Goal: Entertainment & Leisure: Consume media (video, audio)

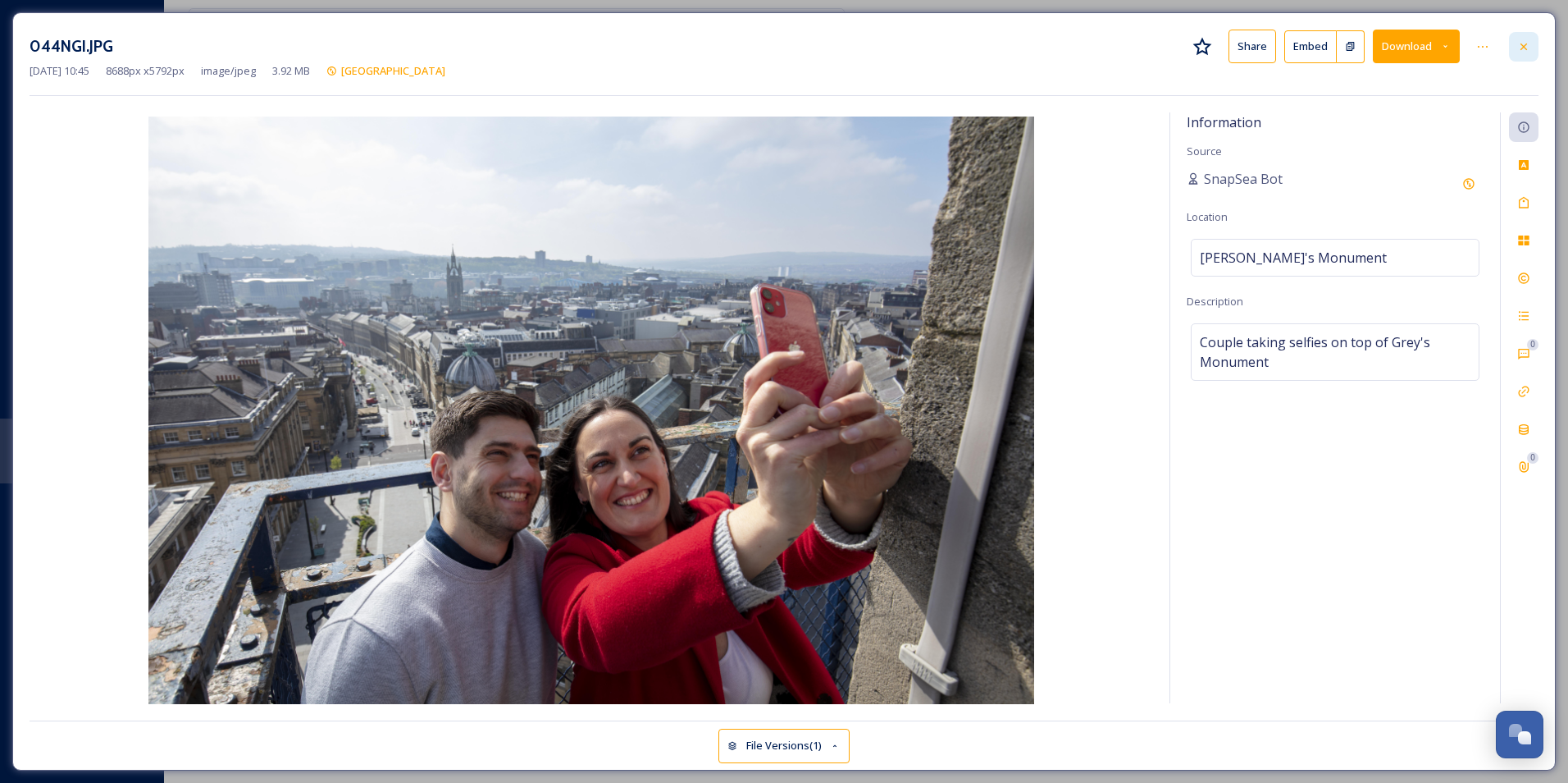
click at [1518, 44] on icon at bounding box center [1523, 47] width 13 height 13
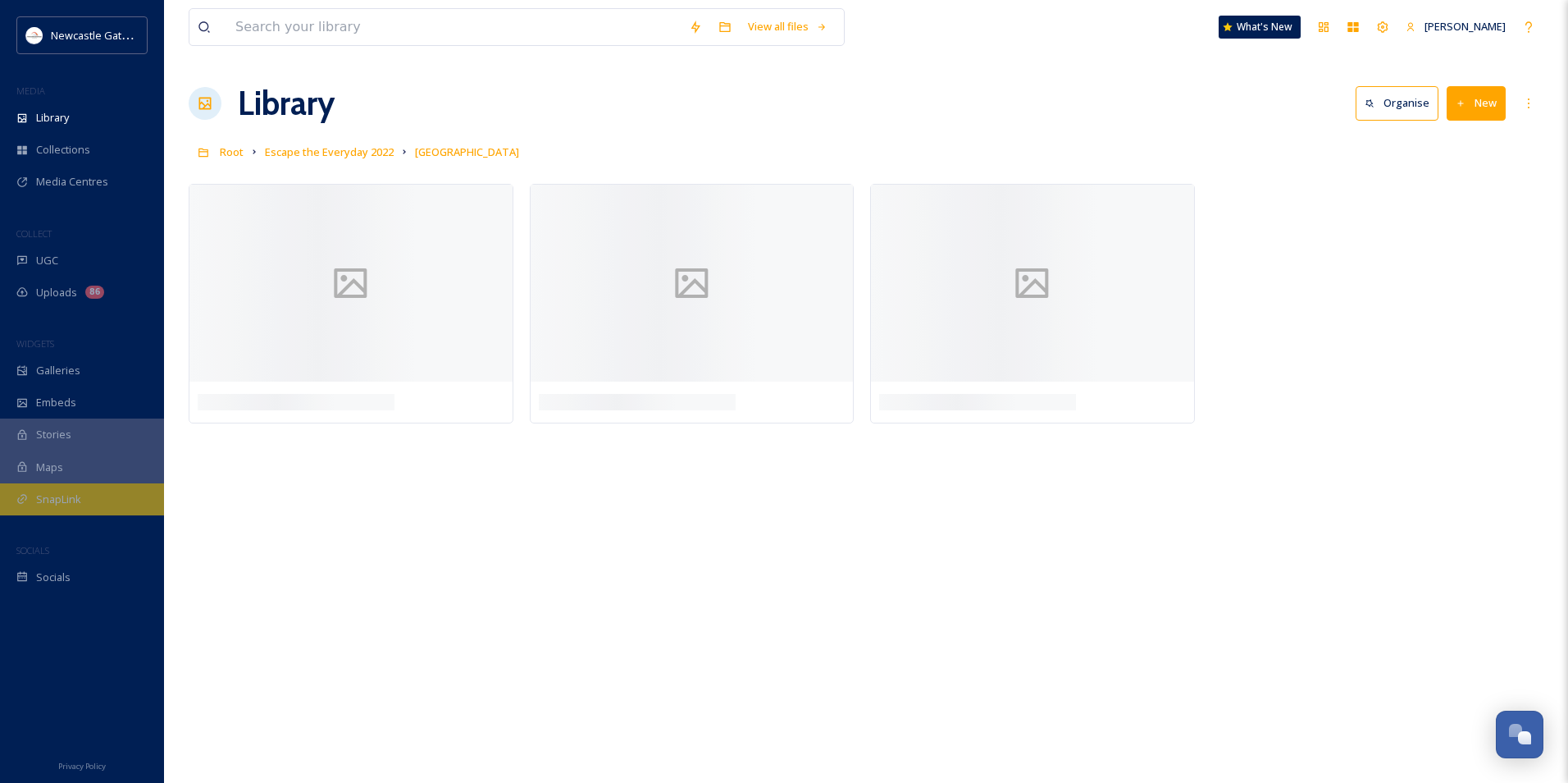
click at [74, 509] on div "SnapLink" at bounding box center [82, 499] width 164 height 32
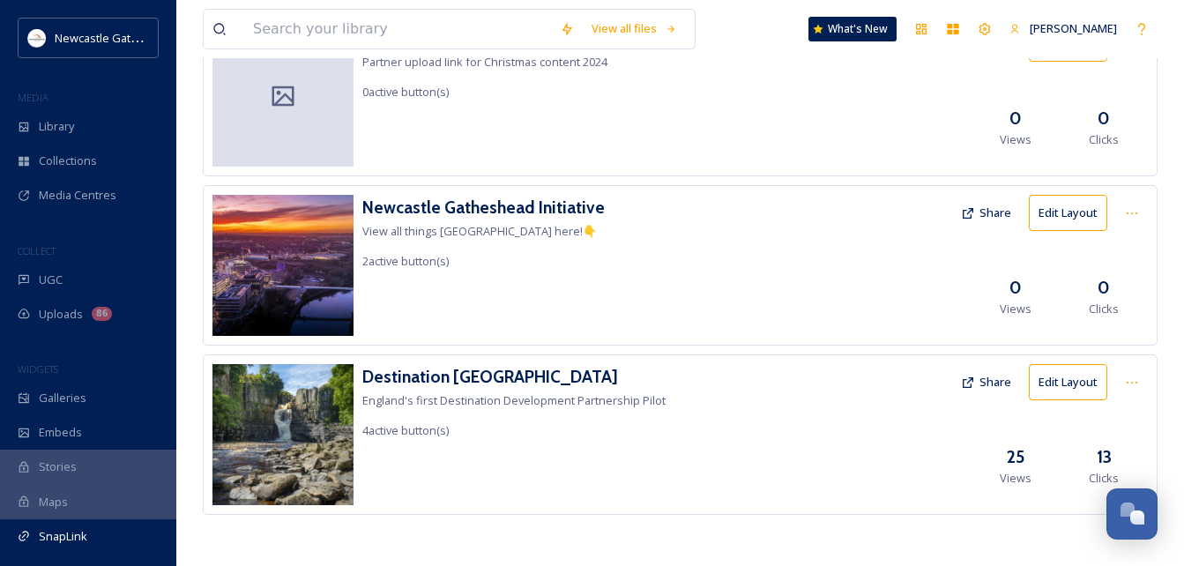
scroll to position [150, 0]
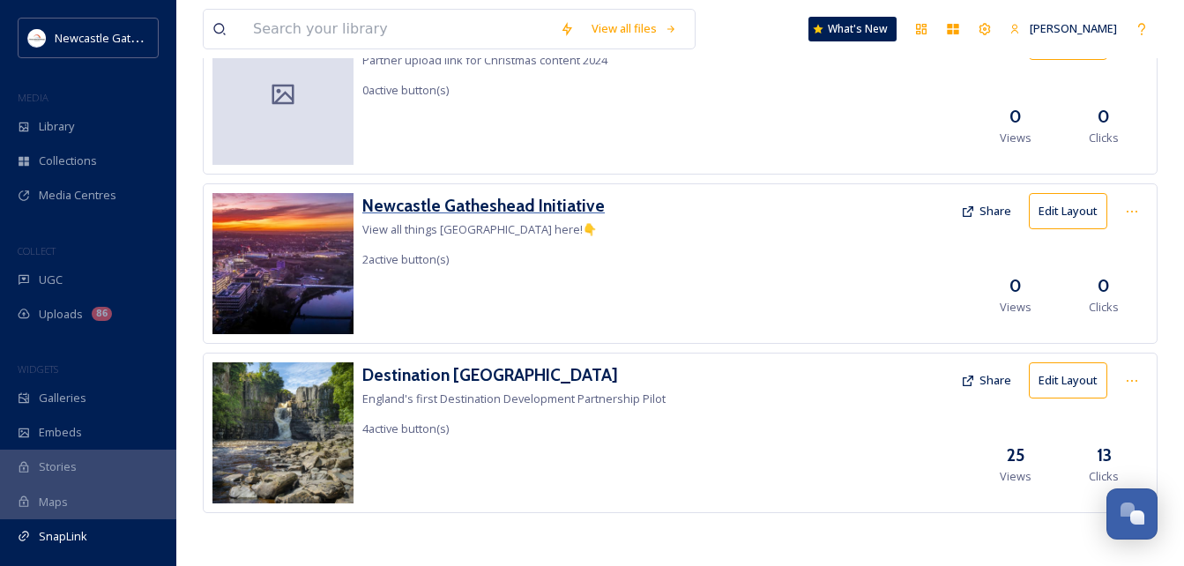
click at [441, 206] on h3 "Newcastle Gatheshead Initiative" at bounding box center [483, 206] width 242 height 26
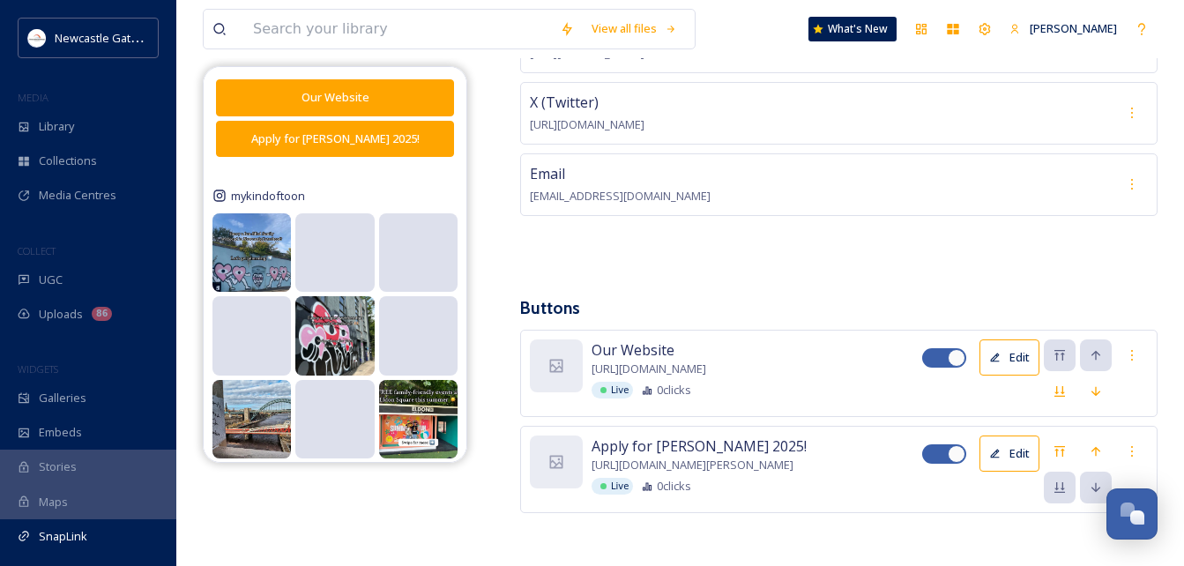
scroll to position [264, 0]
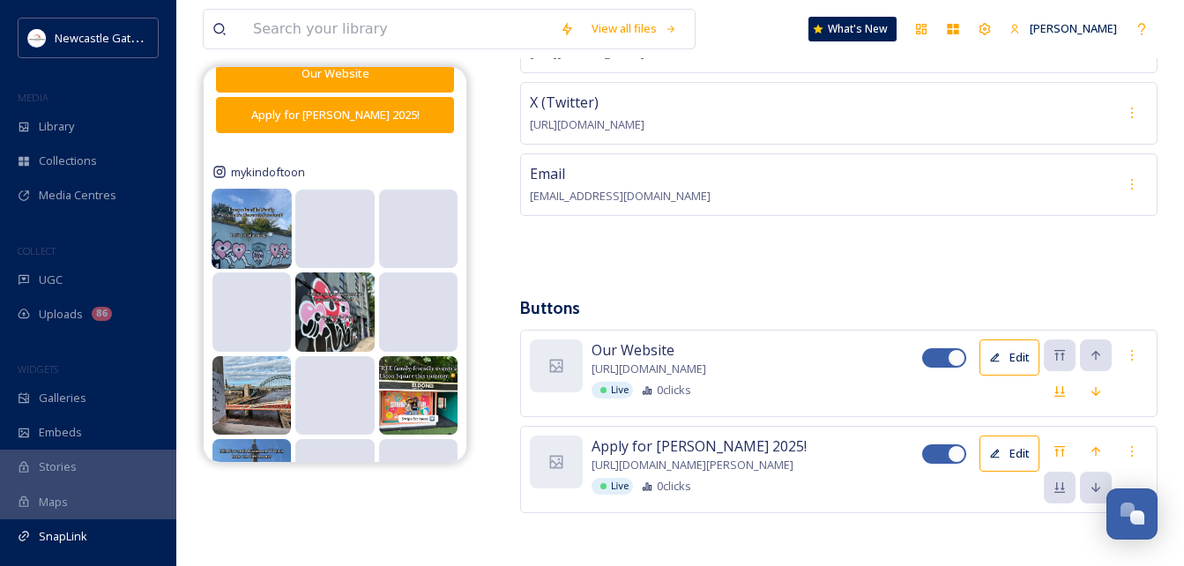
click at [247, 238] on img at bounding box center [252, 229] width 80 height 80
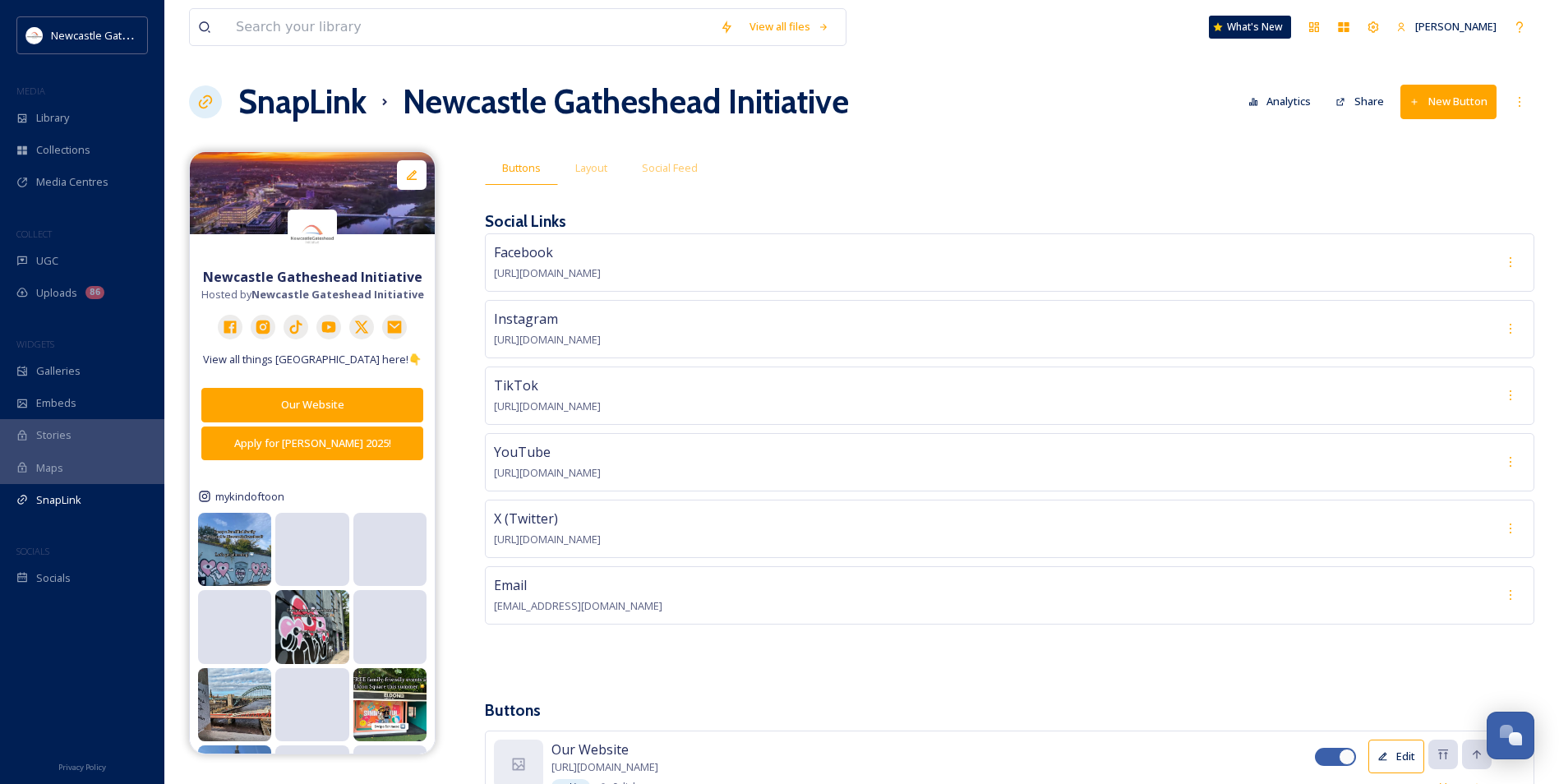
scroll to position [0, 0]
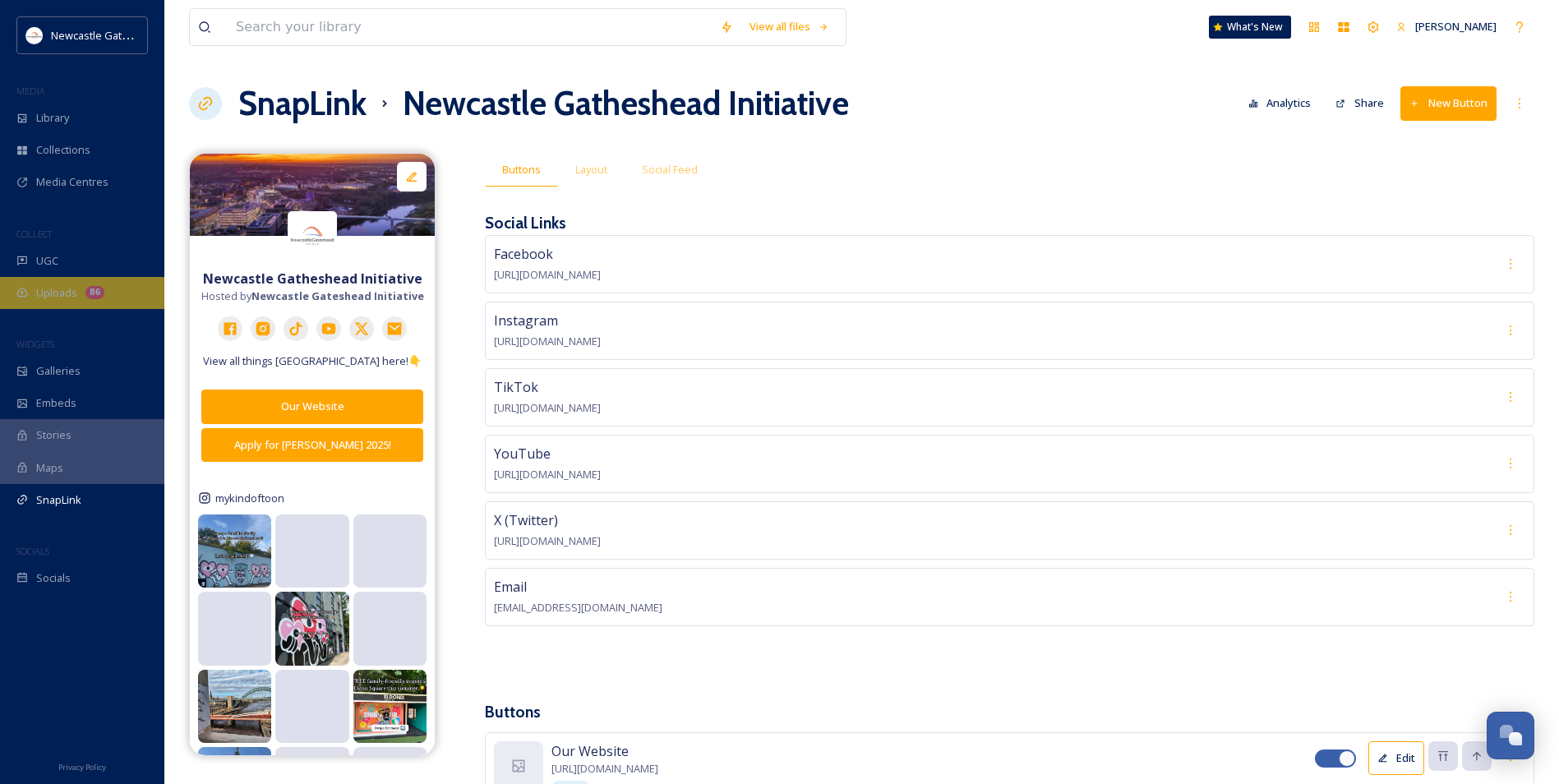
click at [91, 295] on div "86" at bounding box center [95, 293] width 19 height 13
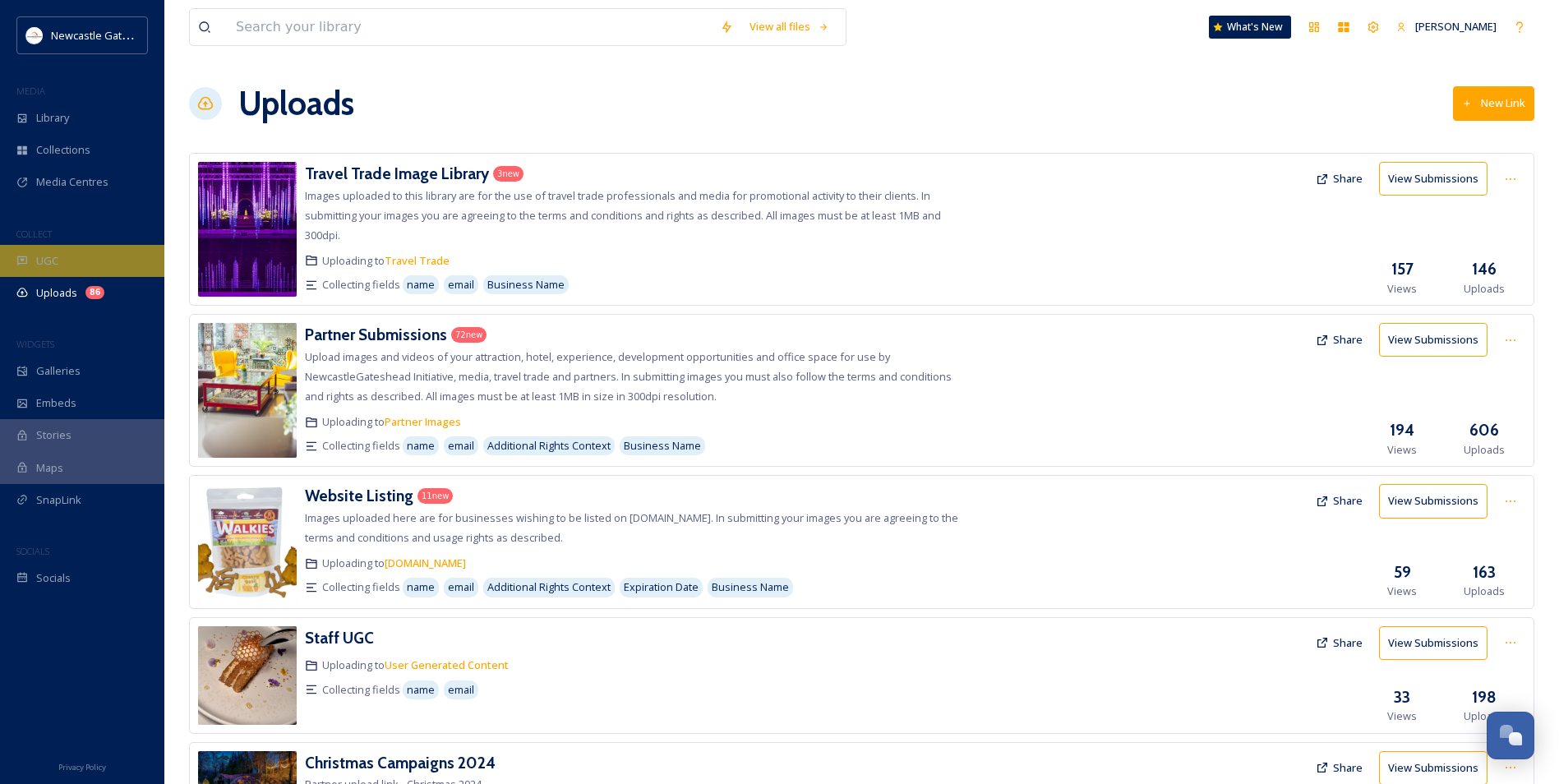
click at [90, 259] on div "UGC" at bounding box center [82, 261] width 164 height 32
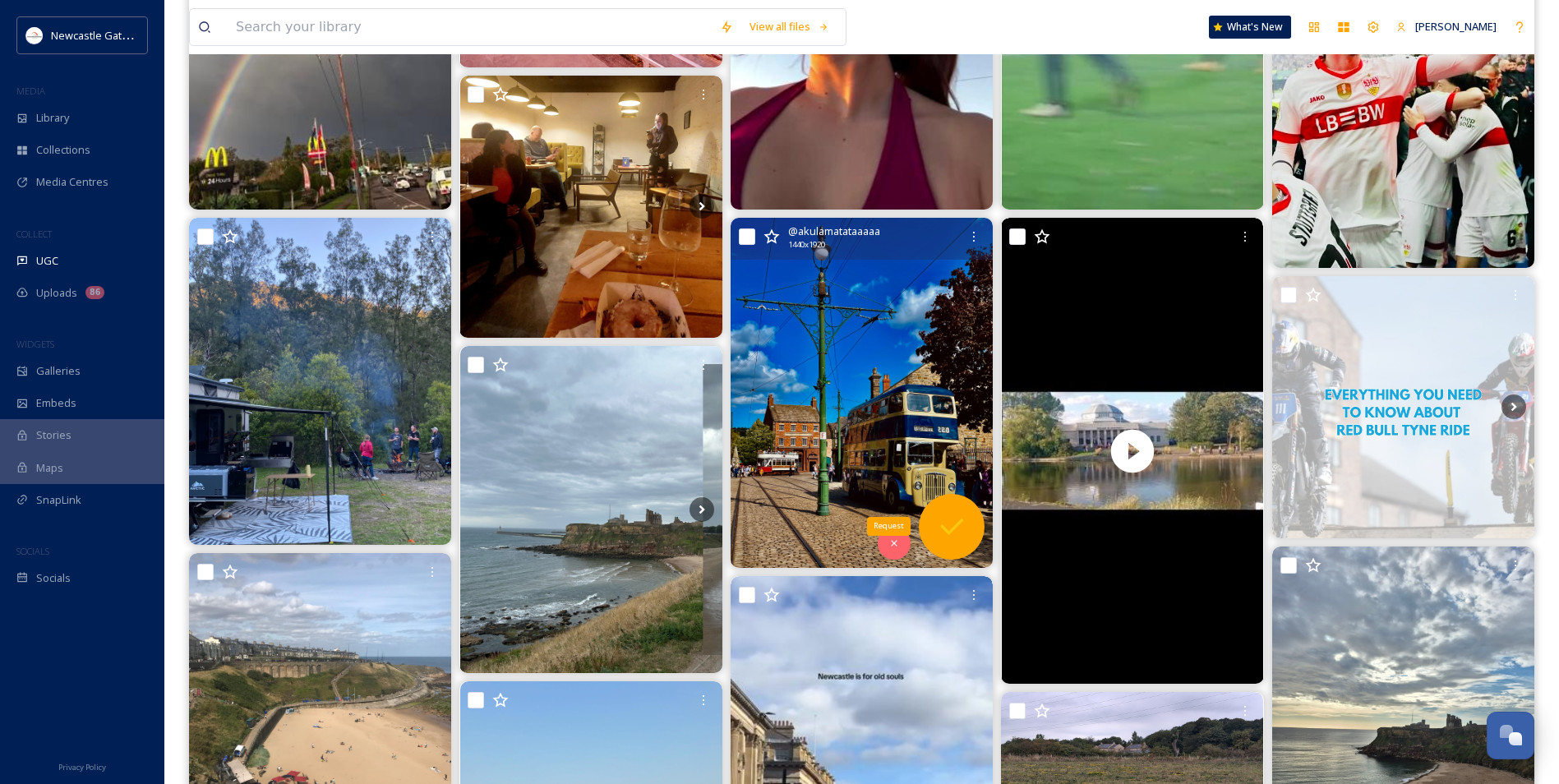
scroll to position [657, 0]
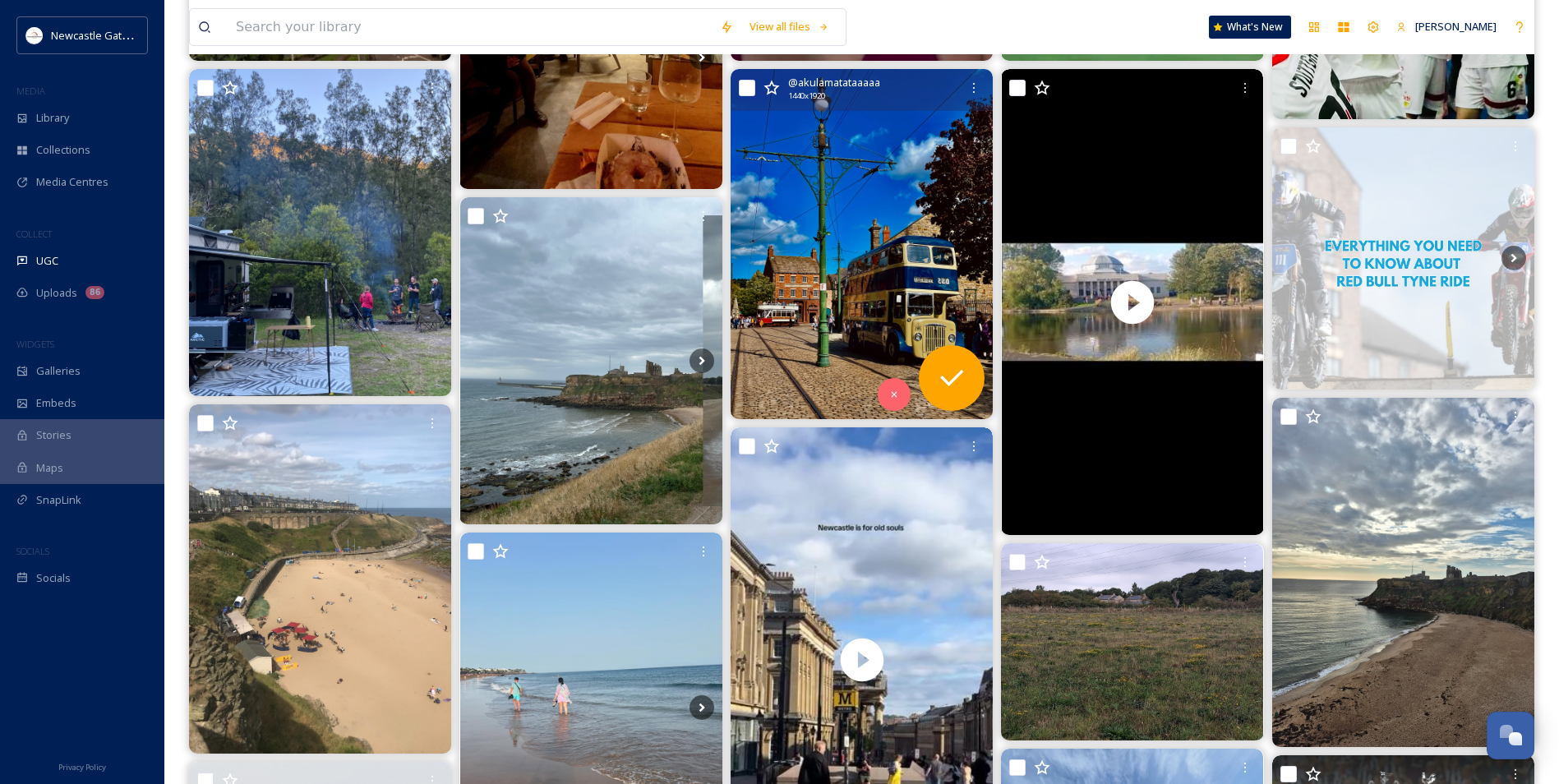
click at [876, 285] on img at bounding box center [862, 243] width 262 height 350
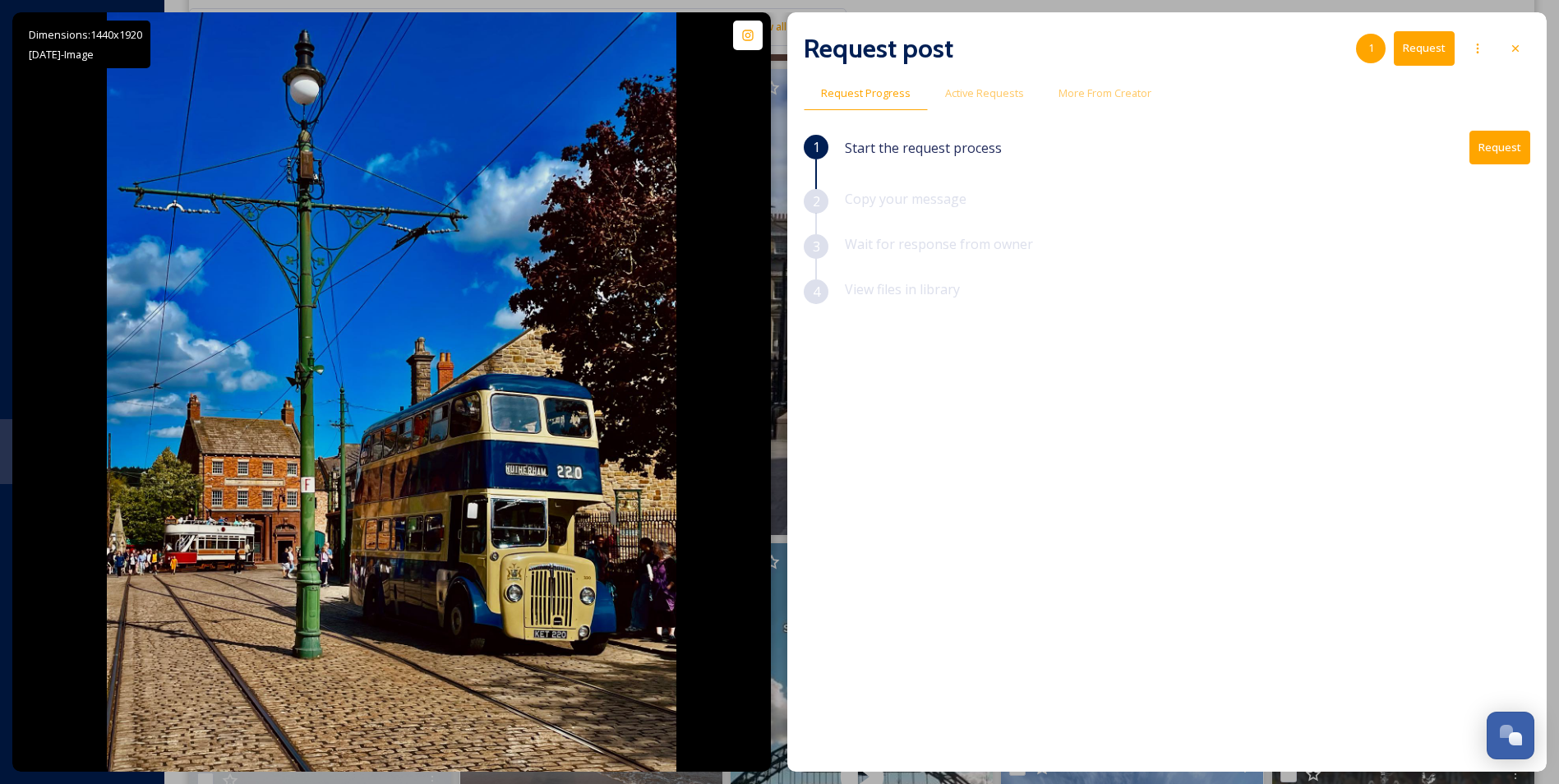
click at [1506, 150] on button "Request" at bounding box center [1499, 147] width 61 height 34
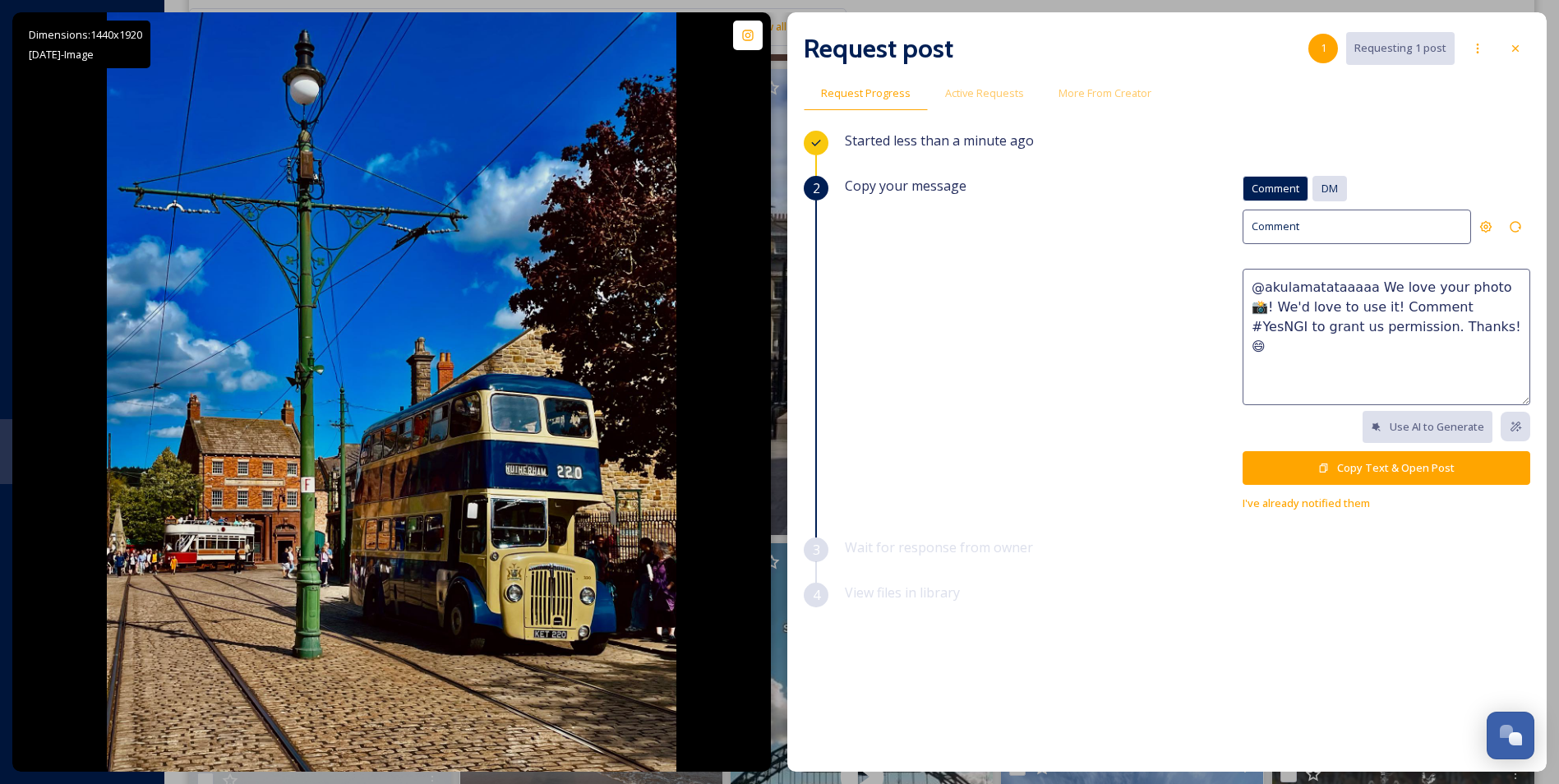
click at [1333, 191] on span "DM" at bounding box center [1330, 188] width 17 height 16
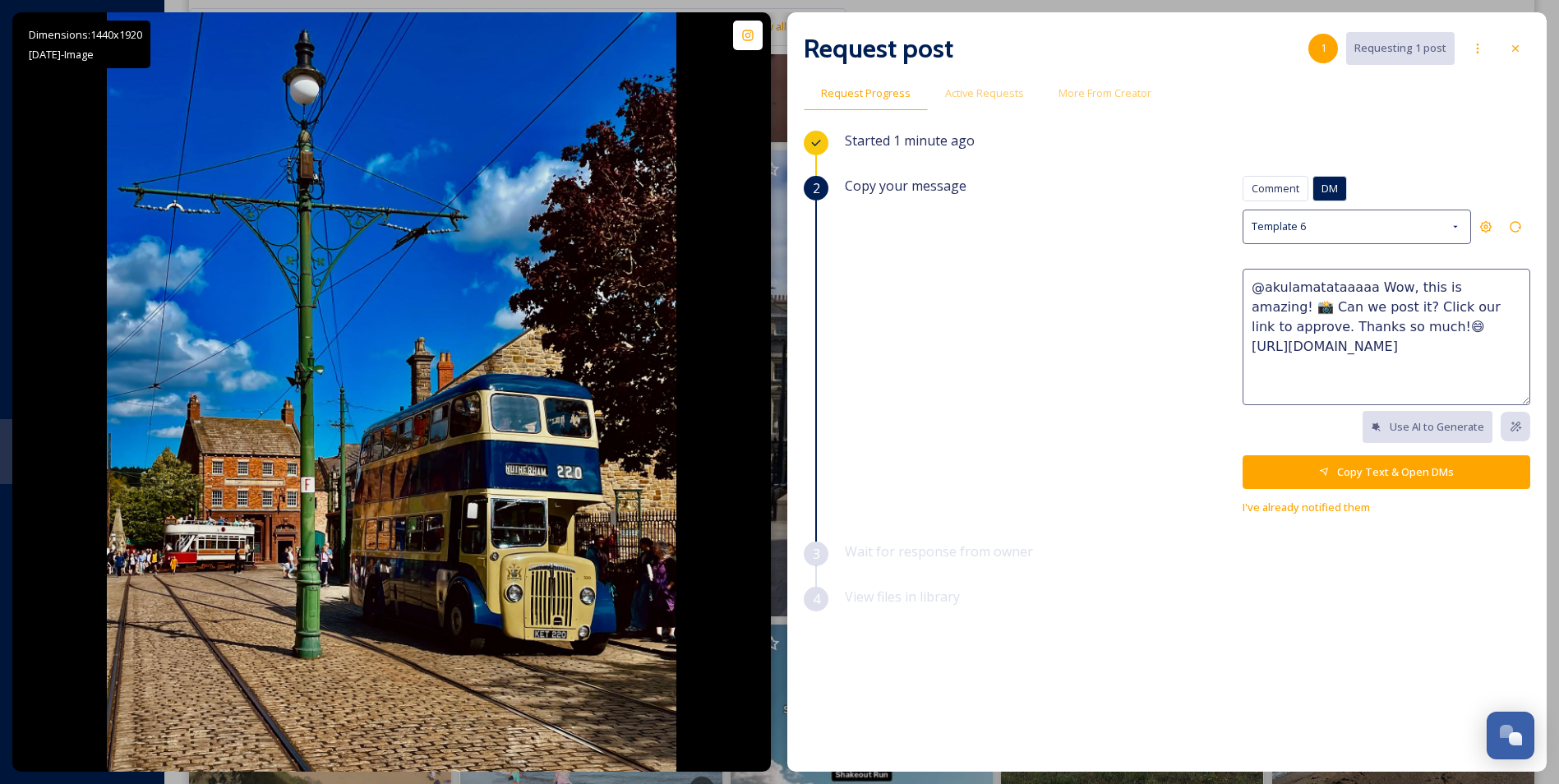
scroll to position [575, 0]
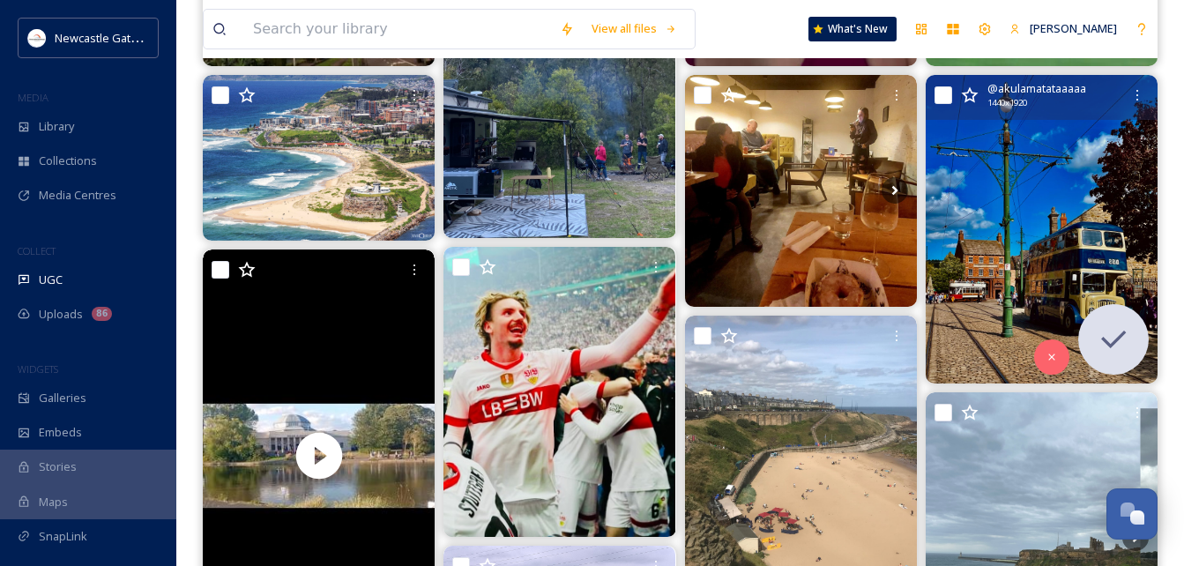
click at [1051, 260] on img at bounding box center [1041, 229] width 232 height 309
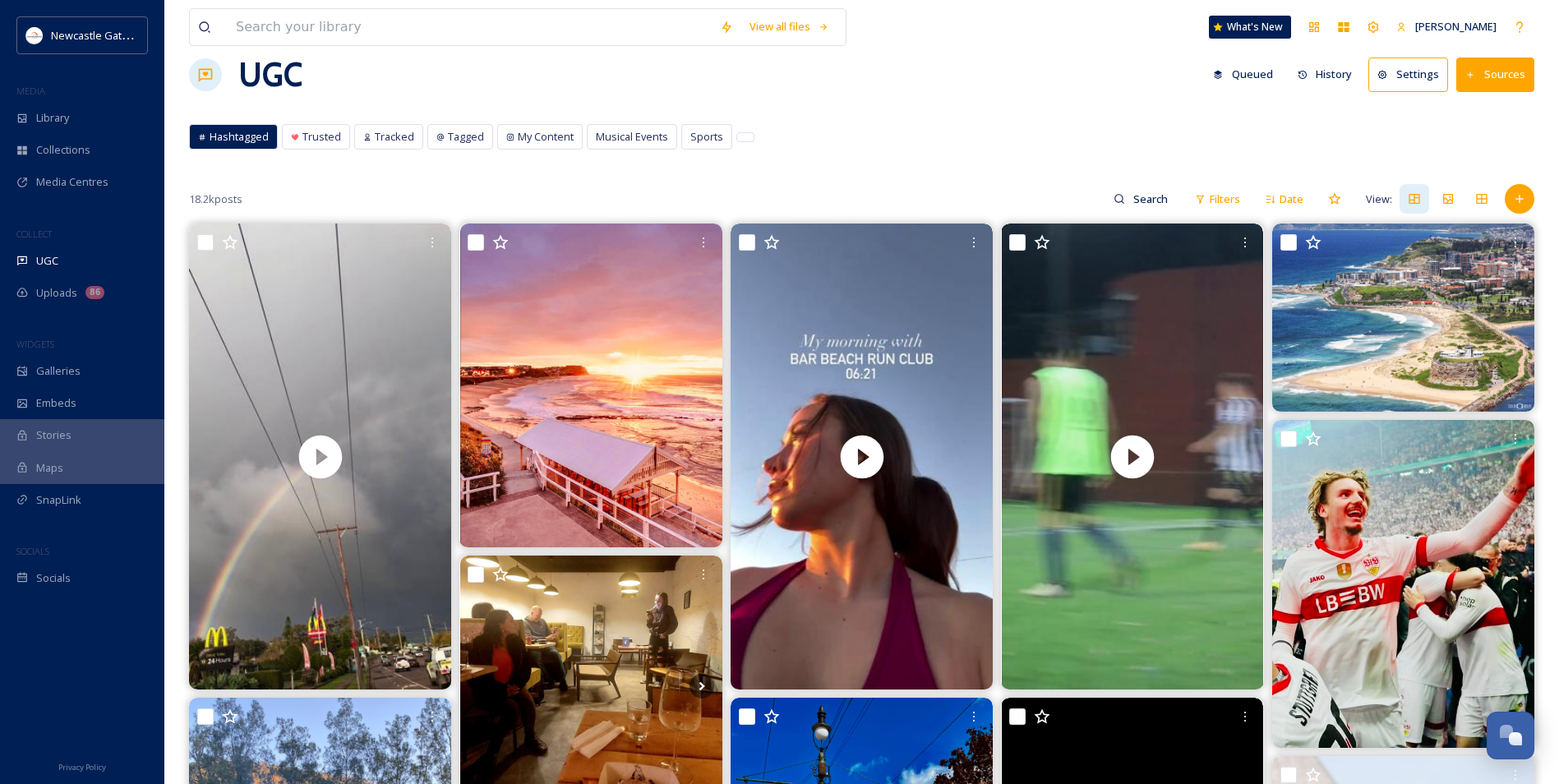
scroll to position [0, 0]
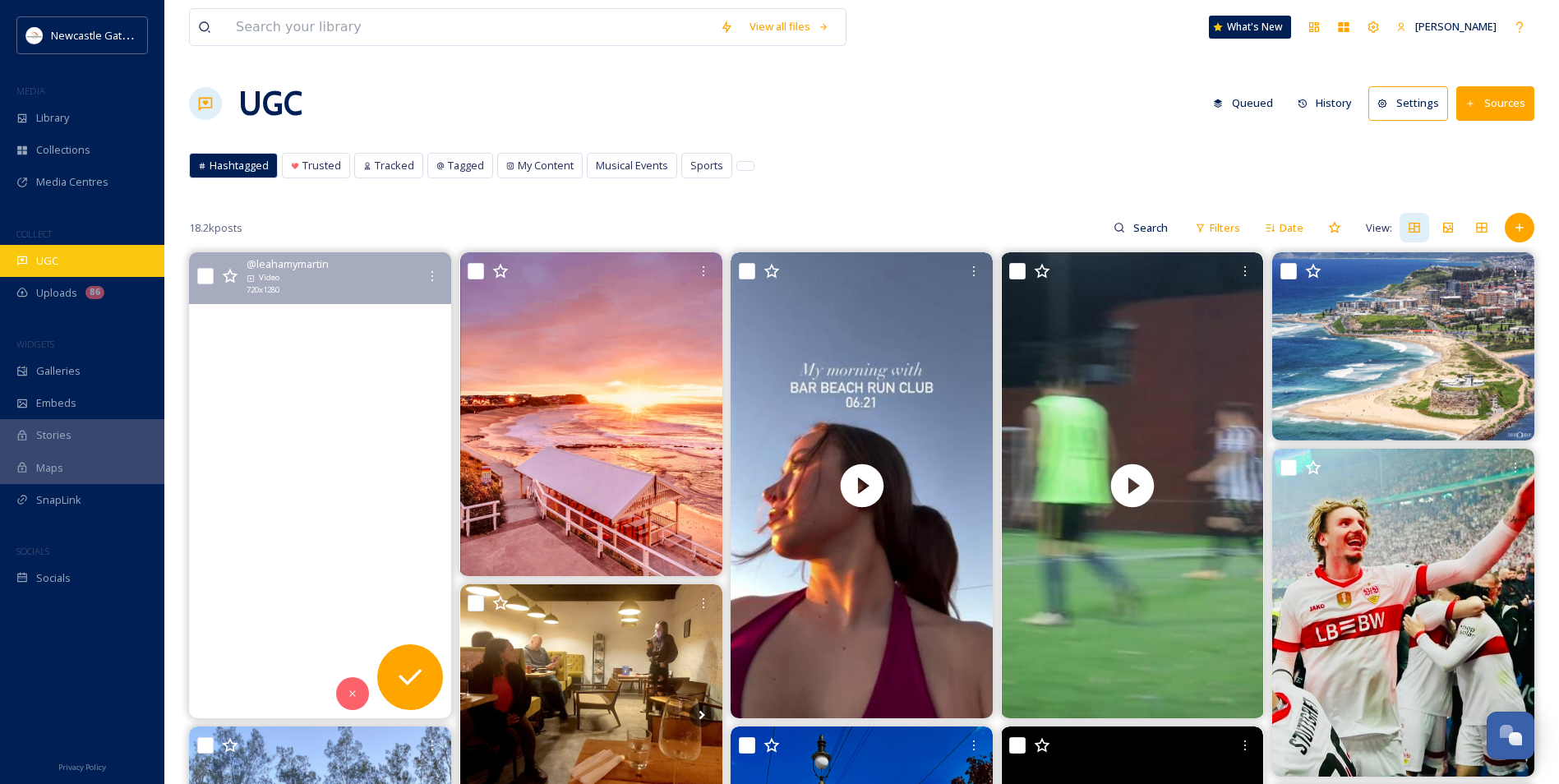
click at [61, 269] on div "UGC" at bounding box center [82, 261] width 164 height 32
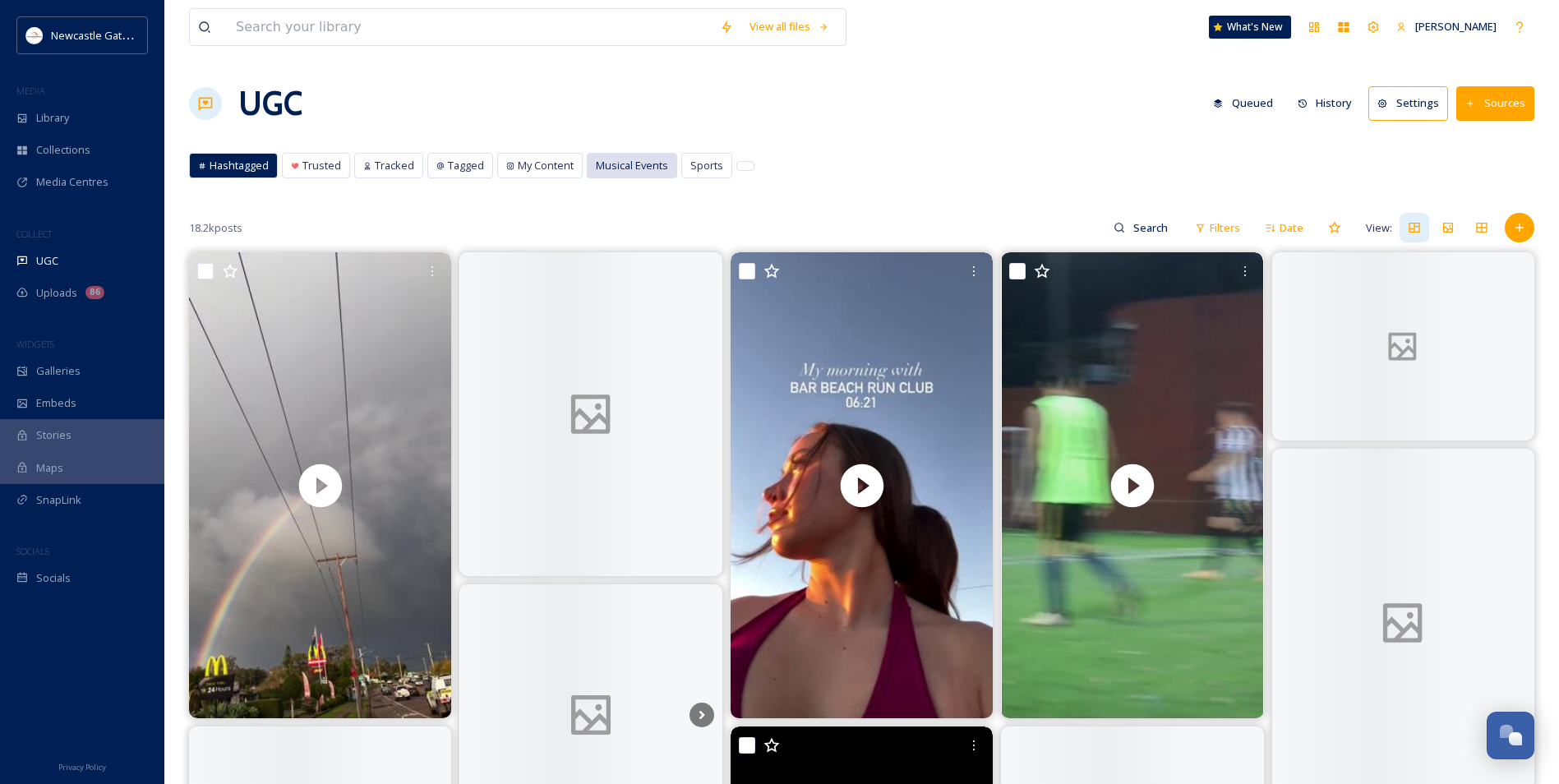
click at [628, 168] on span "Musical Events" at bounding box center [632, 165] width 73 height 16
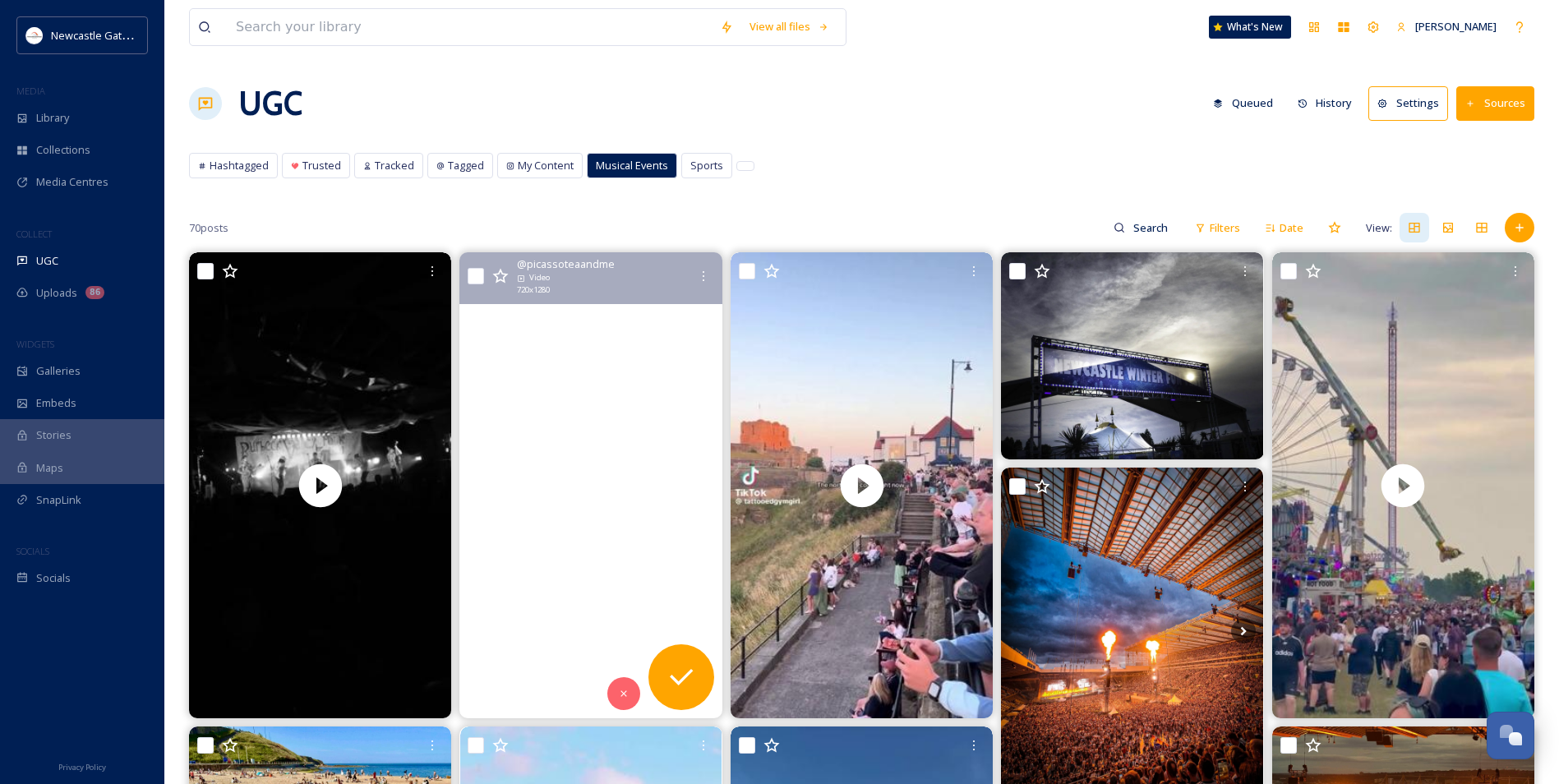
click at [660, 323] on video "Art girlies go on vacation to visit as many museums as they can 😌 ✨ - ft. The N…" at bounding box center [591, 486] width 262 height 466
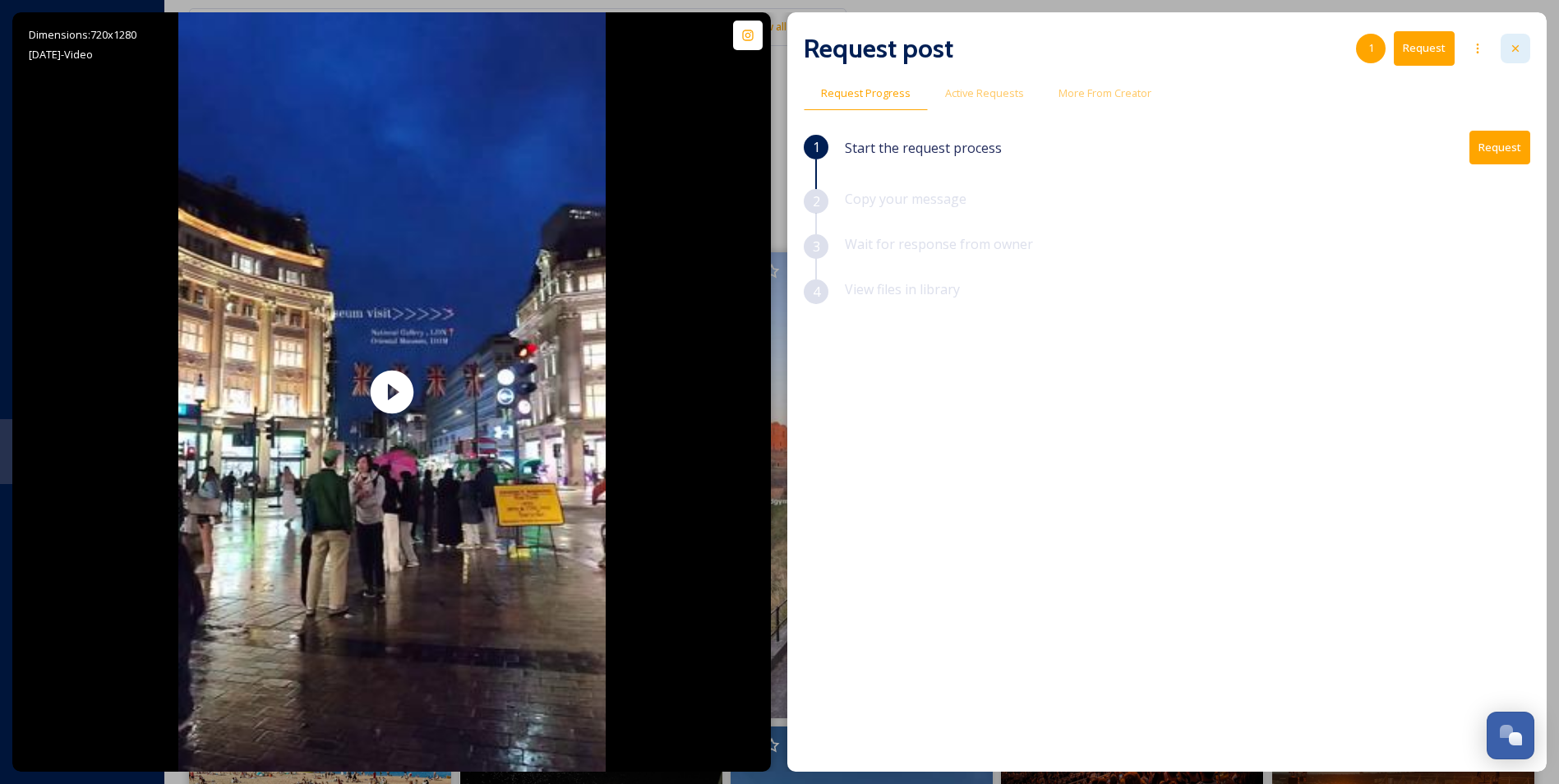
click at [1513, 47] on icon at bounding box center [1515, 48] width 13 height 13
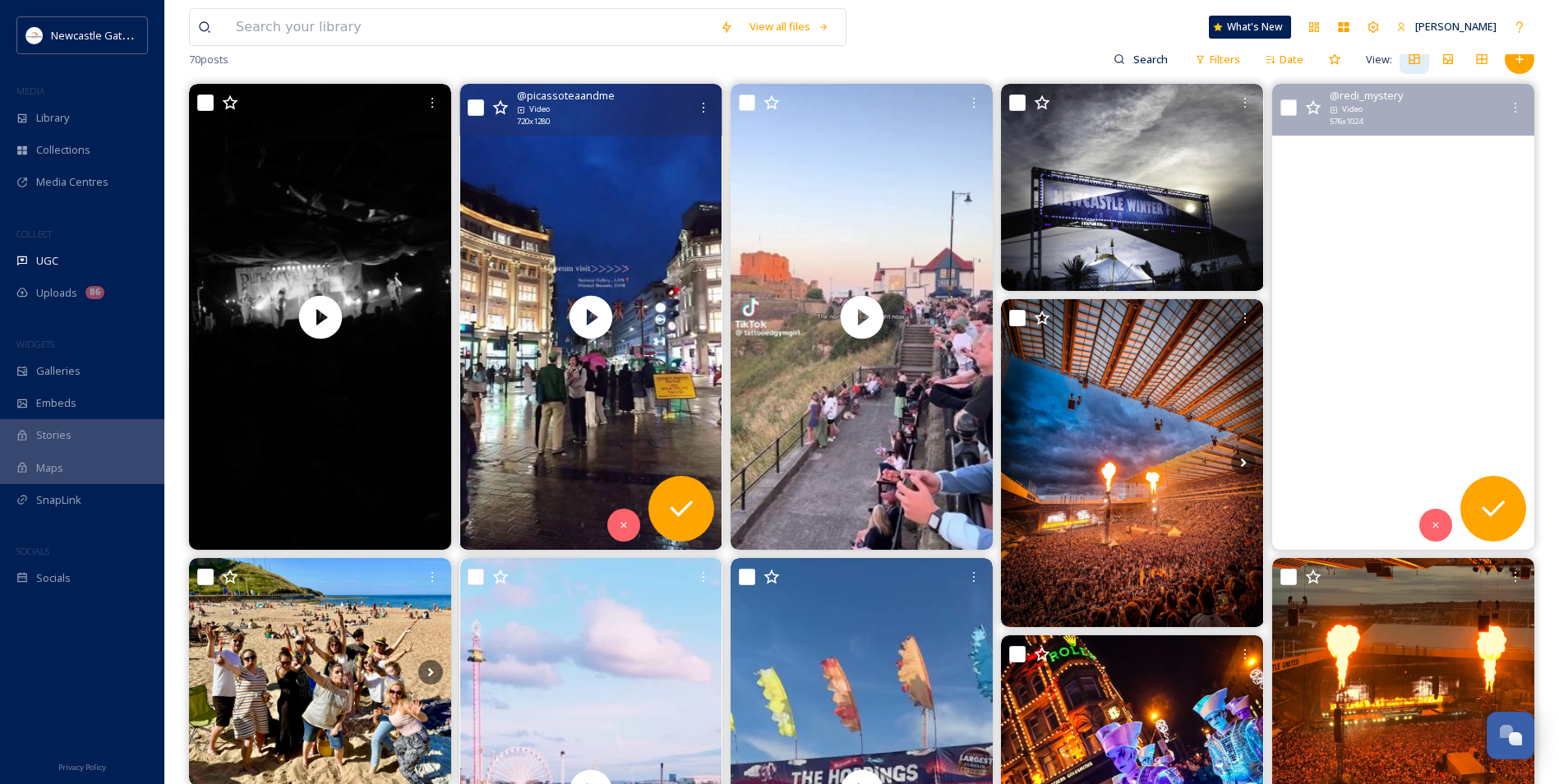
scroll to position [246, 0]
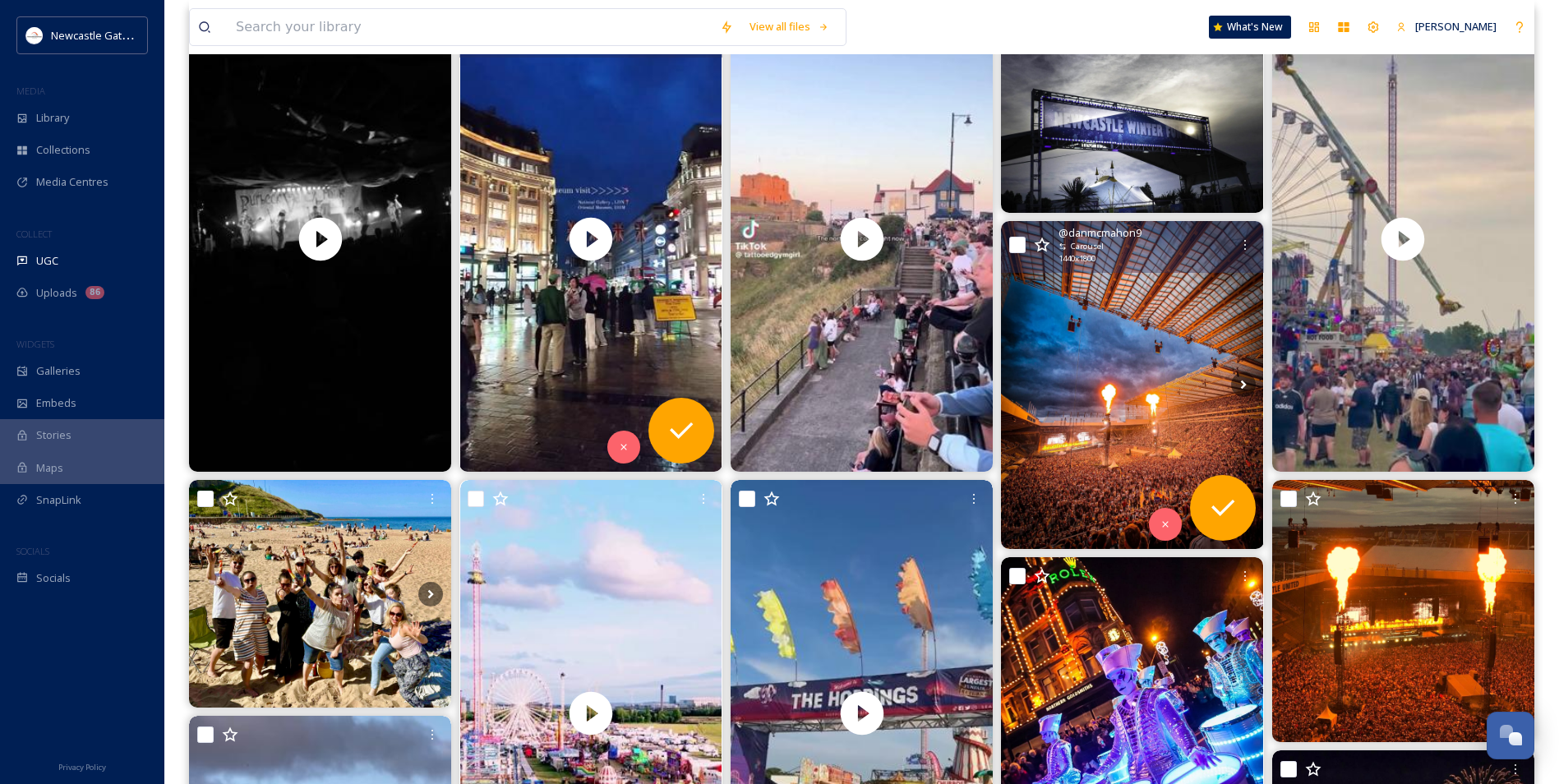
click at [1188, 285] on img at bounding box center [1131, 385] width 262 height 328
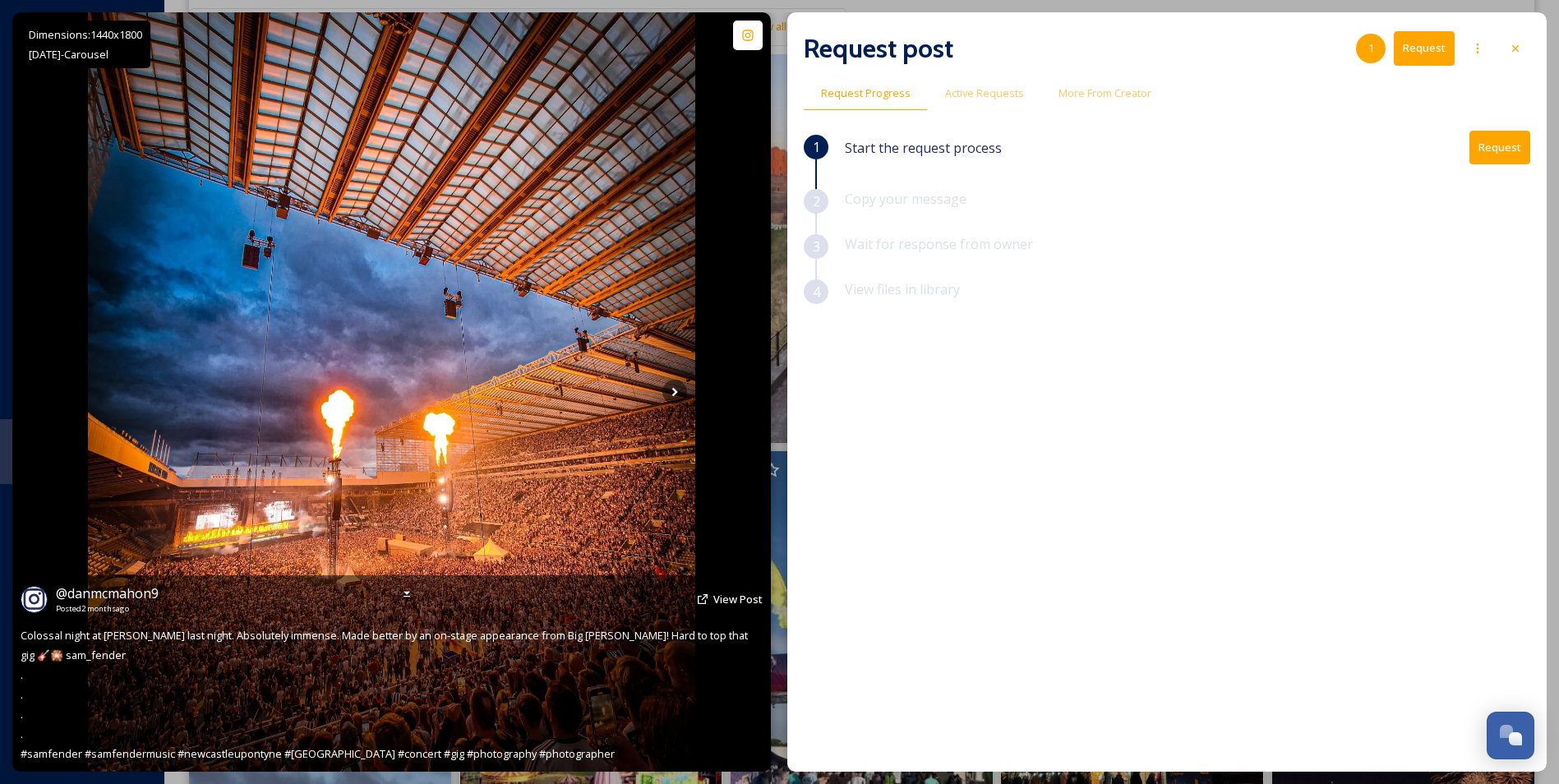
scroll to position [246, 0]
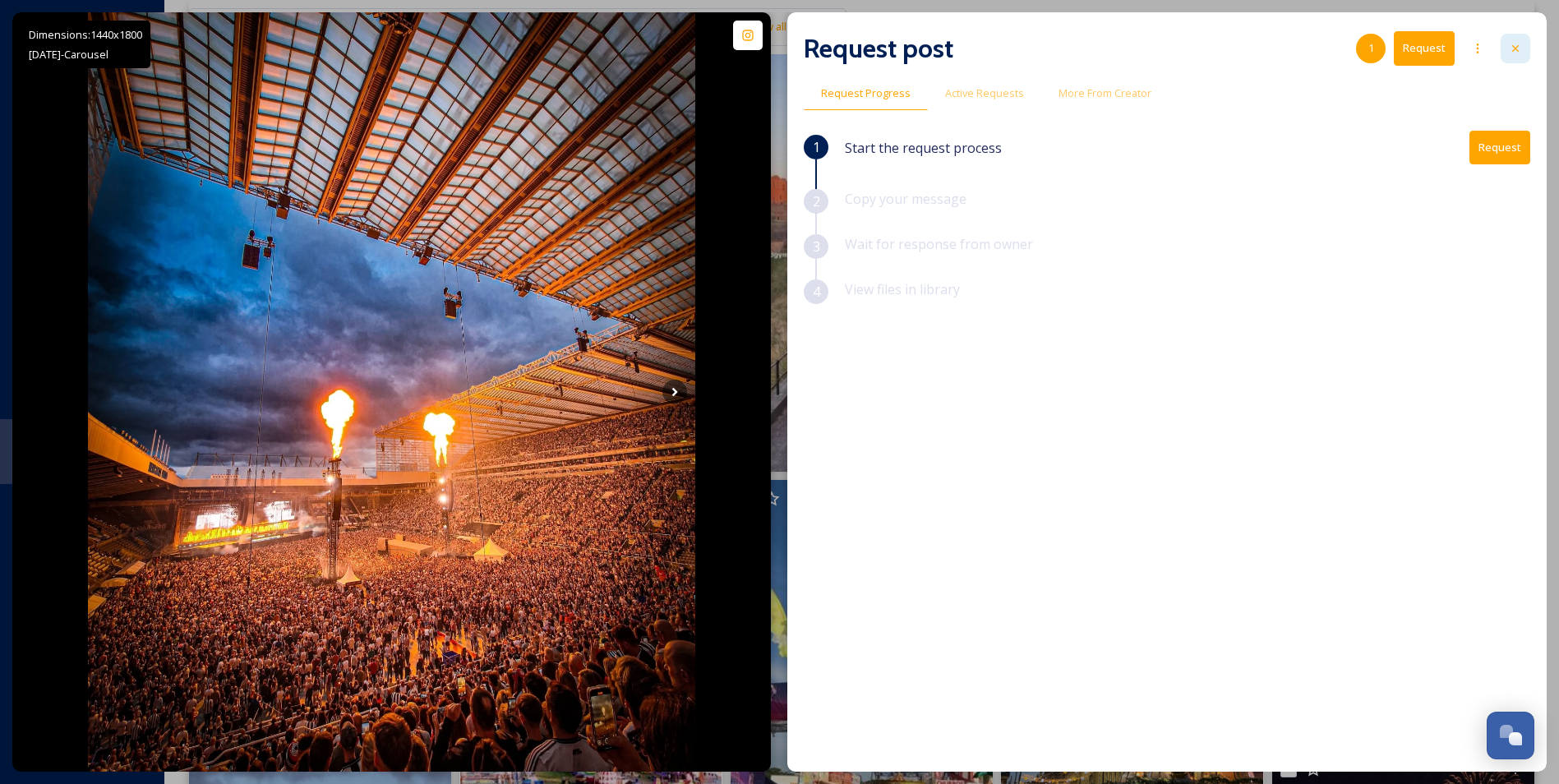
click at [1521, 37] on div at bounding box center [1515, 48] width 30 height 30
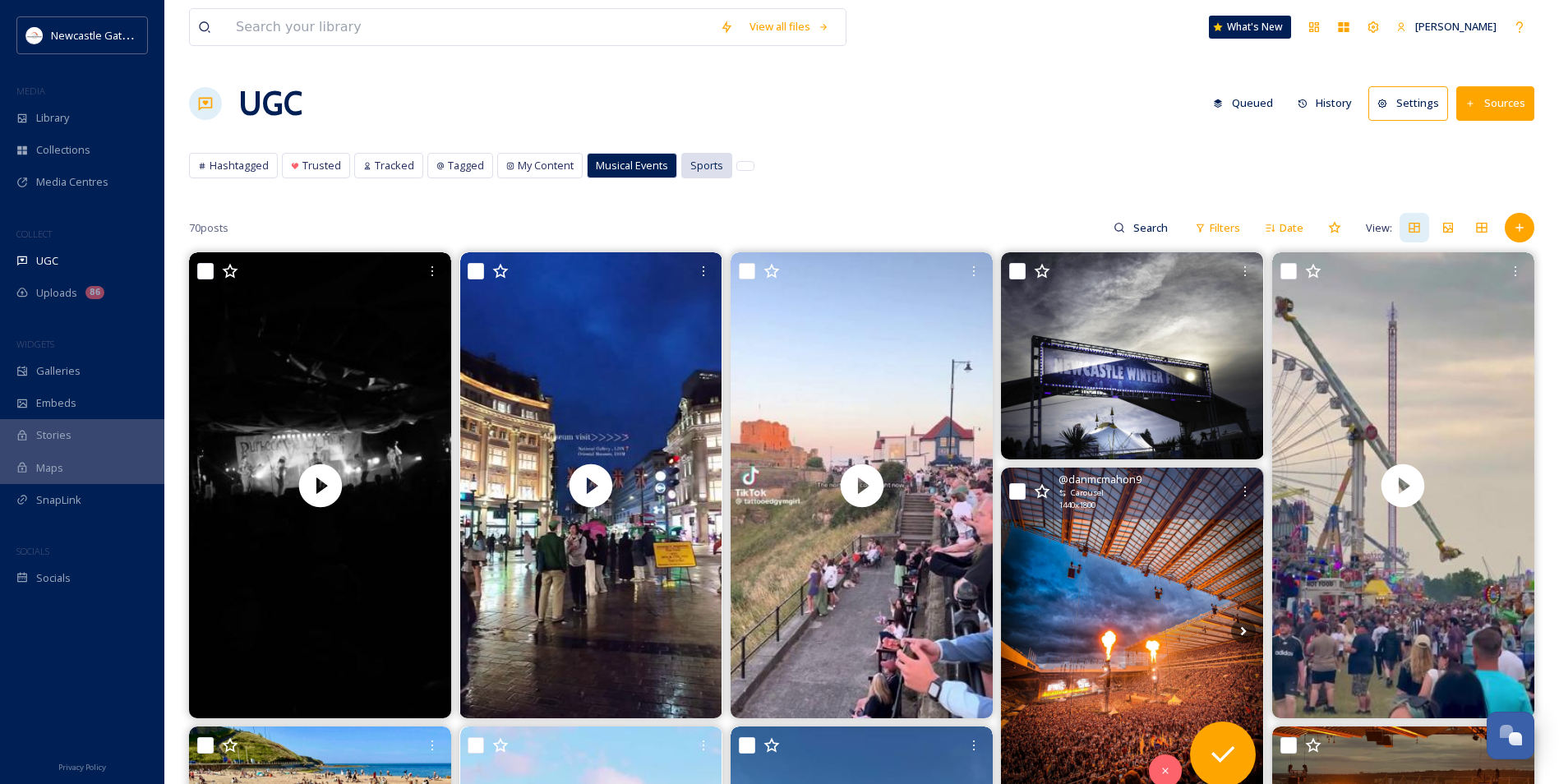
click at [698, 167] on span "Sports" at bounding box center [706, 165] width 33 height 16
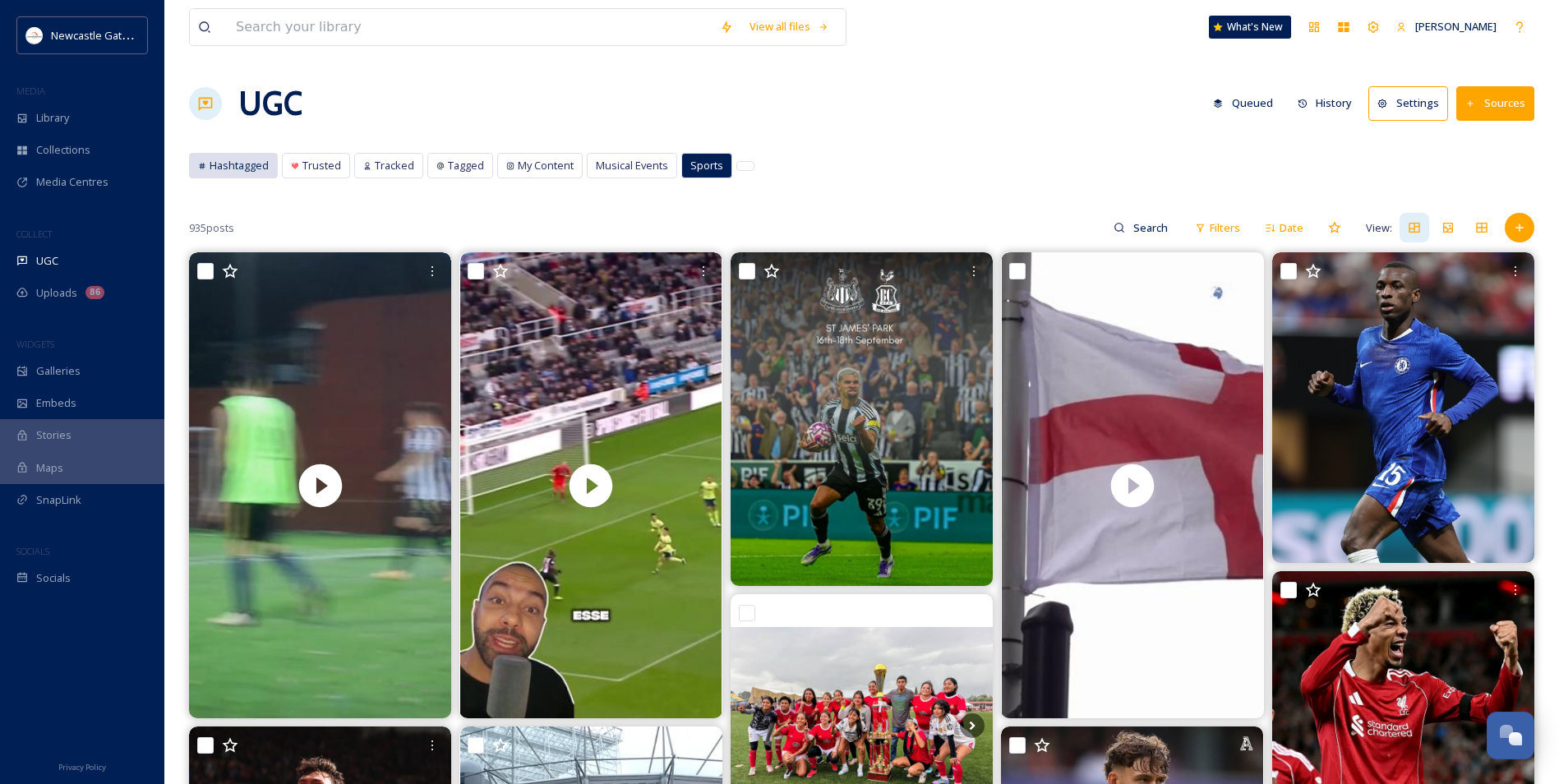
click at [240, 171] on span "Hashtagged" at bounding box center [239, 165] width 59 height 16
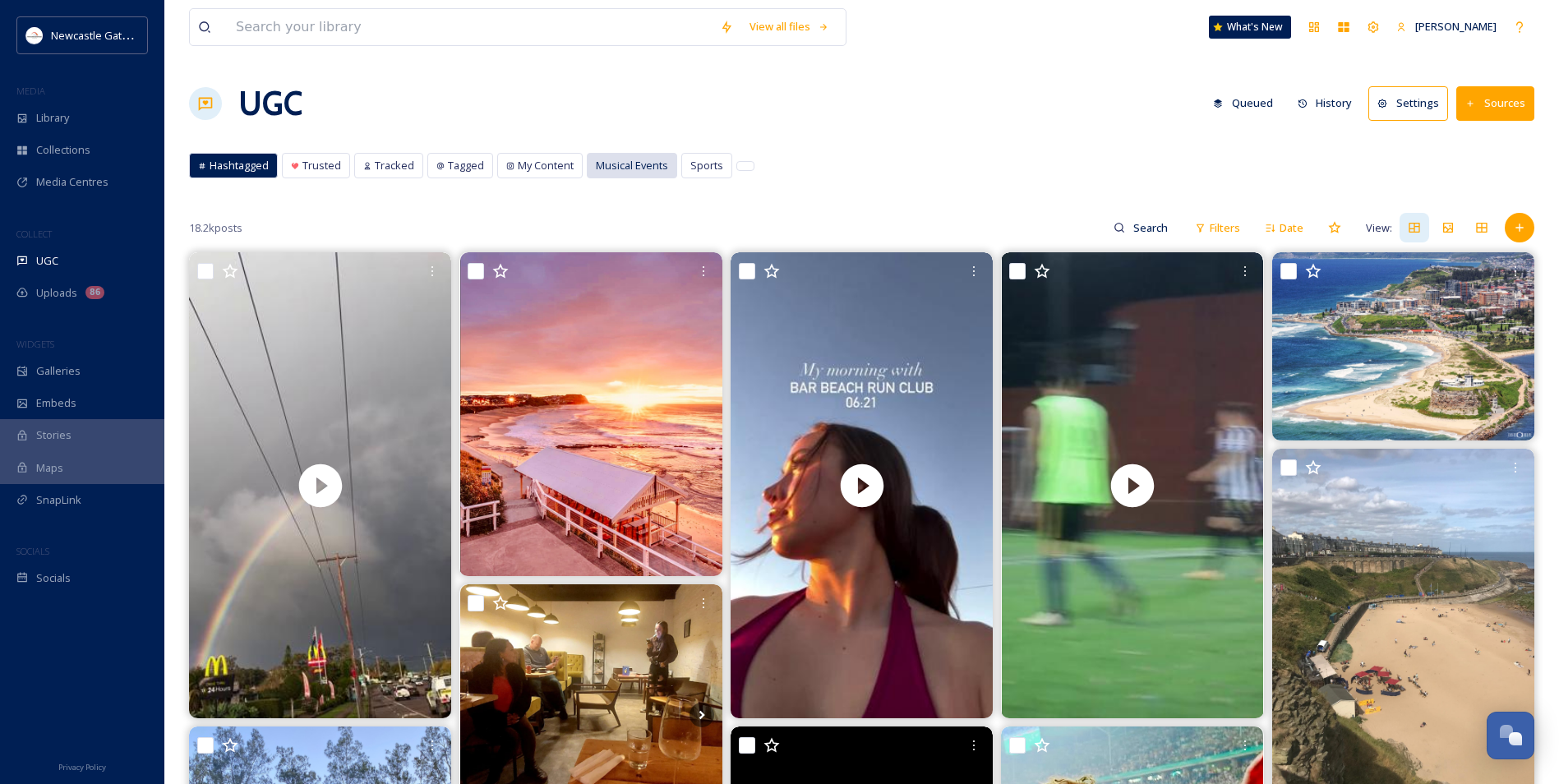
click at [620, 173] on span "Musical Events" at bounding box center [632, 165] width 73 height 16
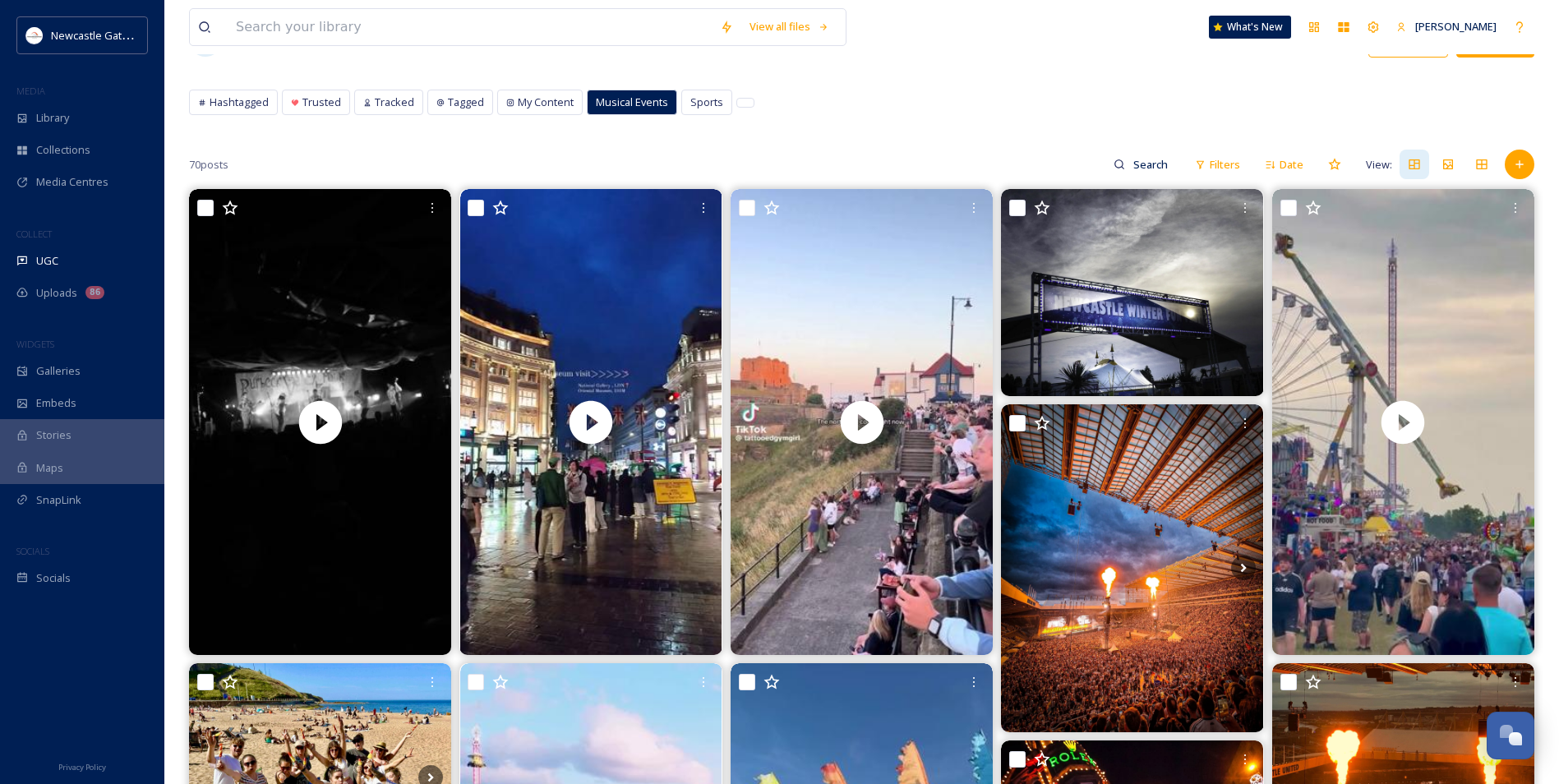
scroll to position [82, 0]
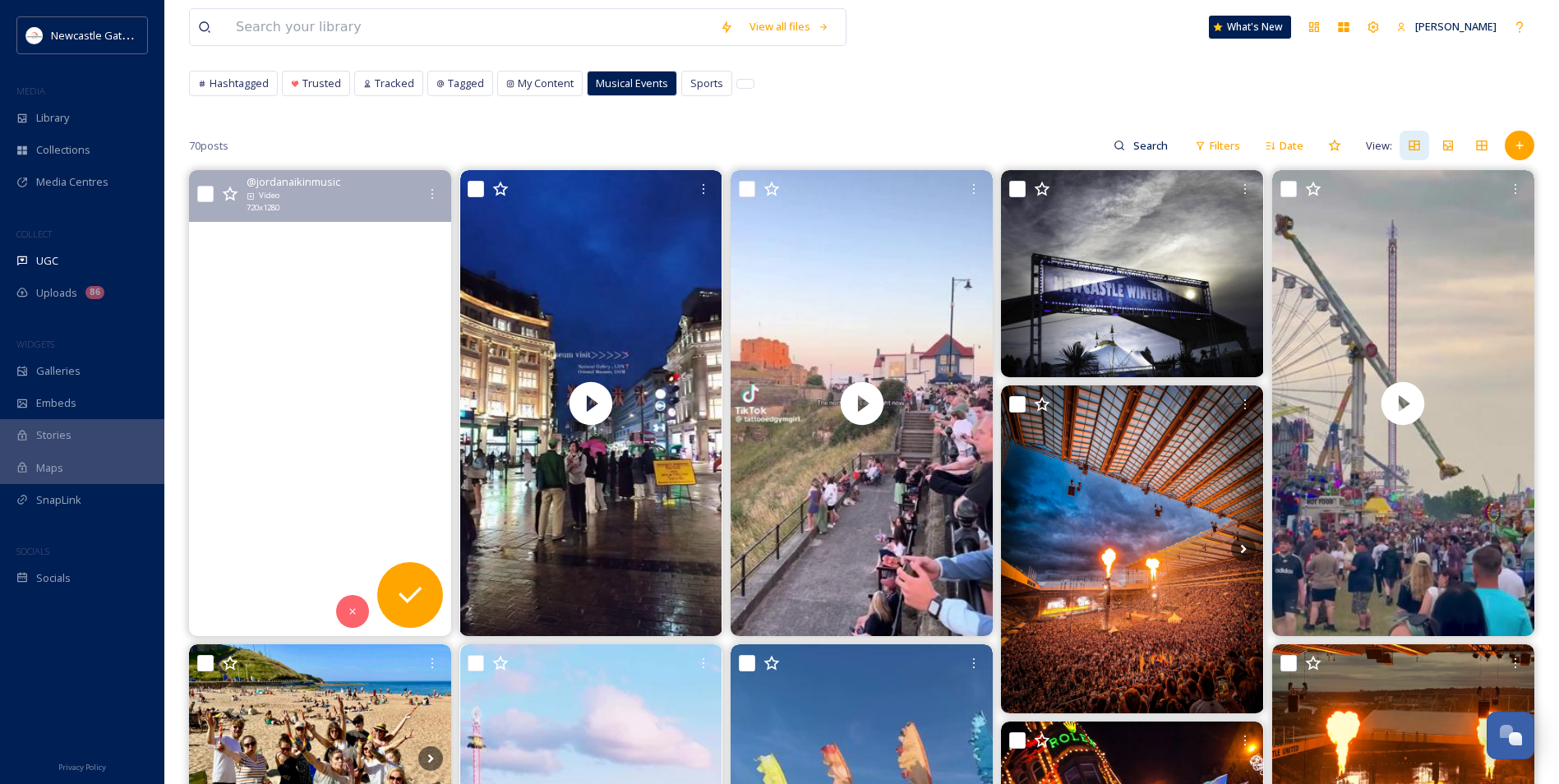
click at [311, 253] on video "Another lush time down at purbeckfolk last night, finishing the festival with p…" at bounding box center [320, 403] width 262 height 466
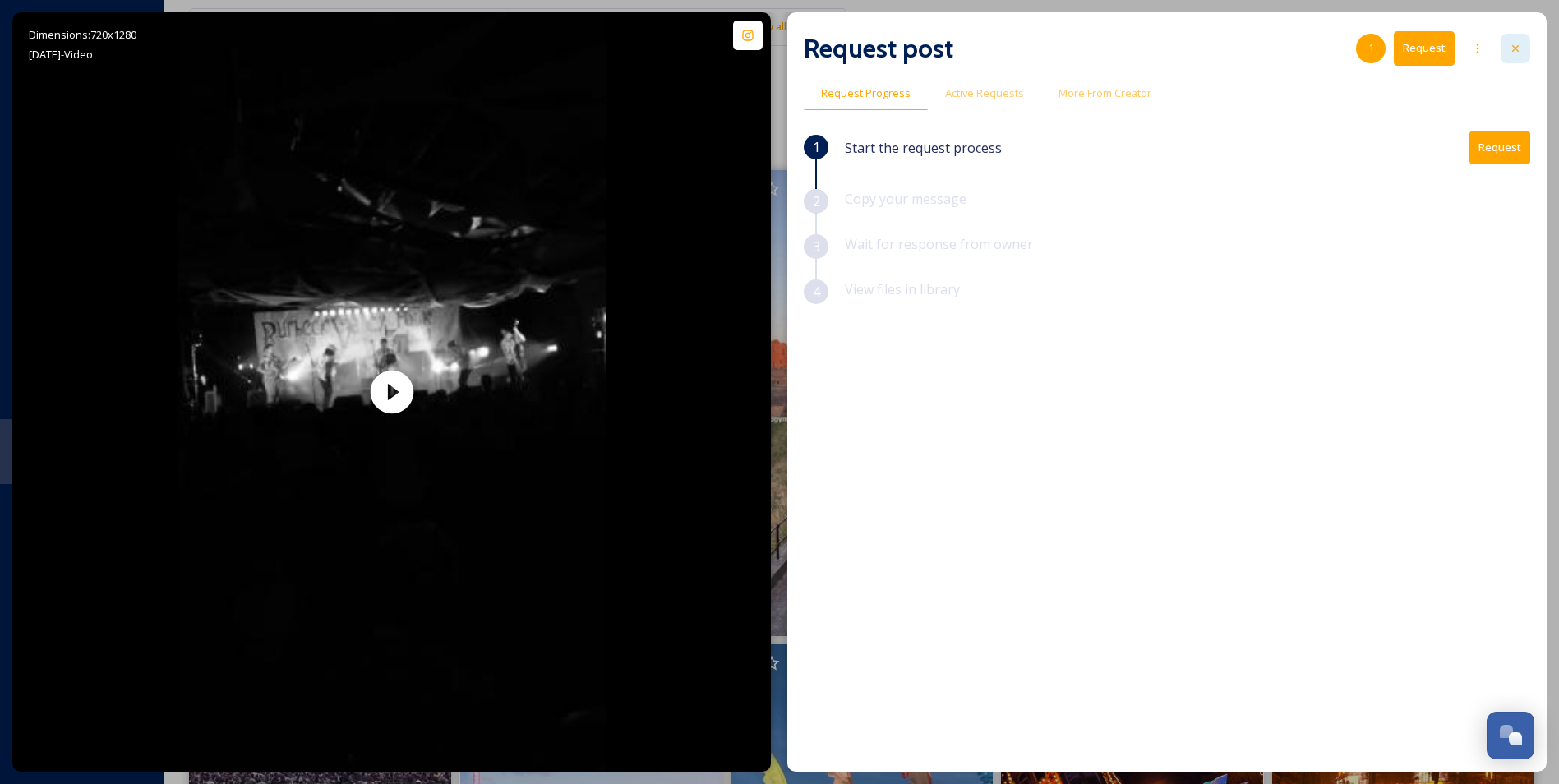
click at [1518, 56] on div at bounding box center [1515, 48] width 30 height 30
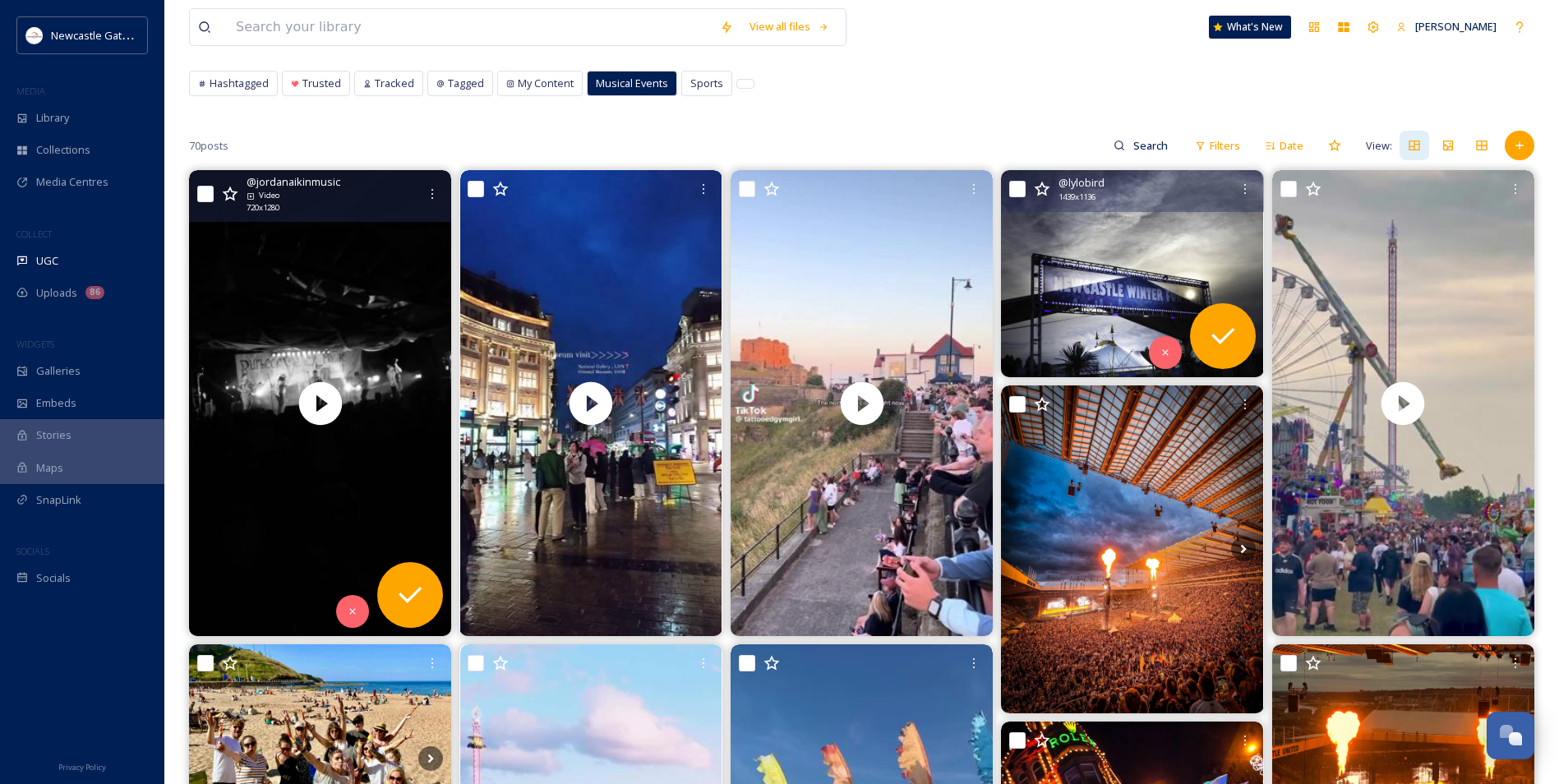
click at [1098, 301] on img at bounding box center [1131, 273] width 262 height 207
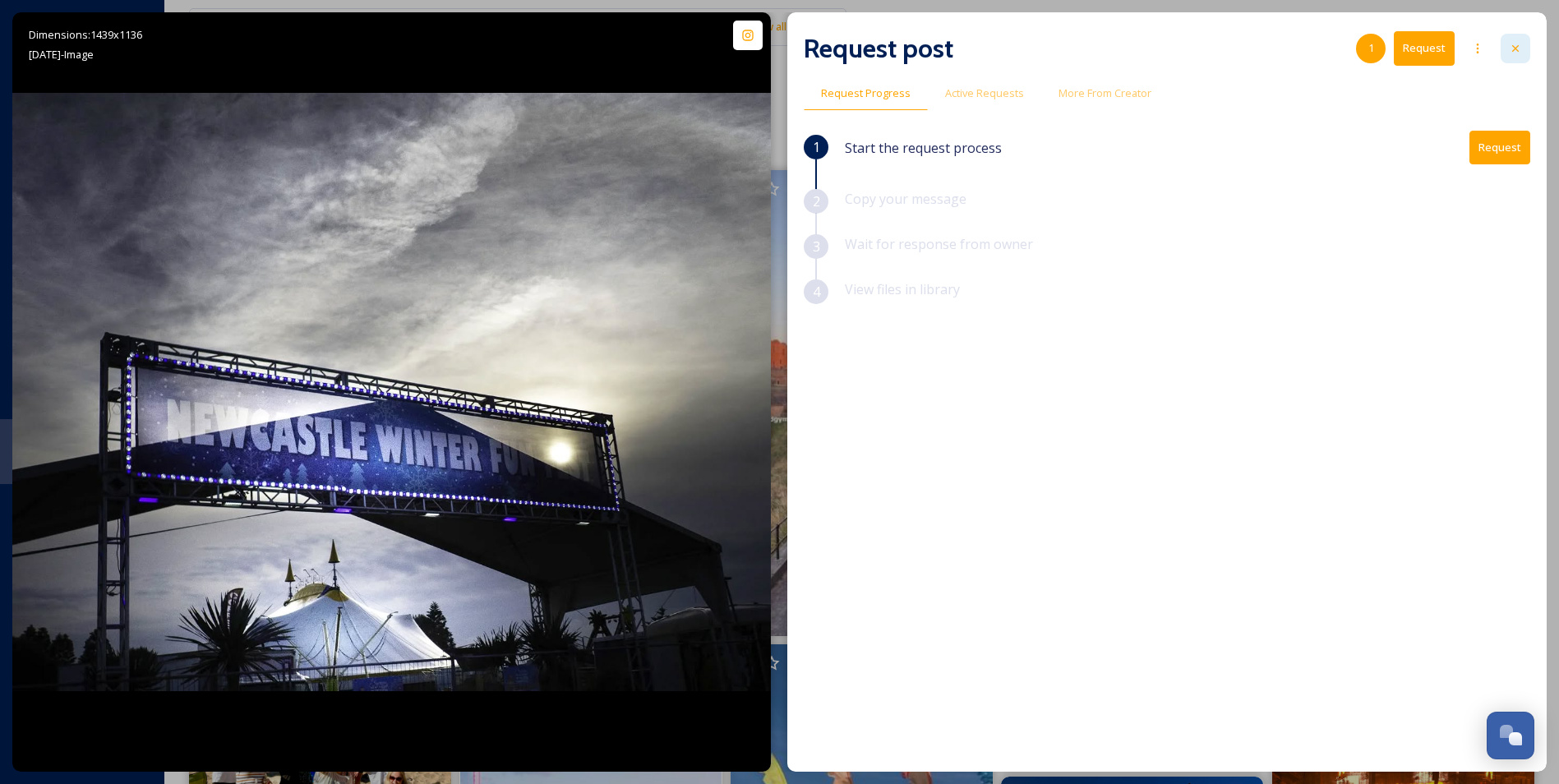
click at [1509, 47] on icon at bounding box center [1515, 48] width 13 height 13
